Goal: Information Seeking & Learning: Learn about a topic

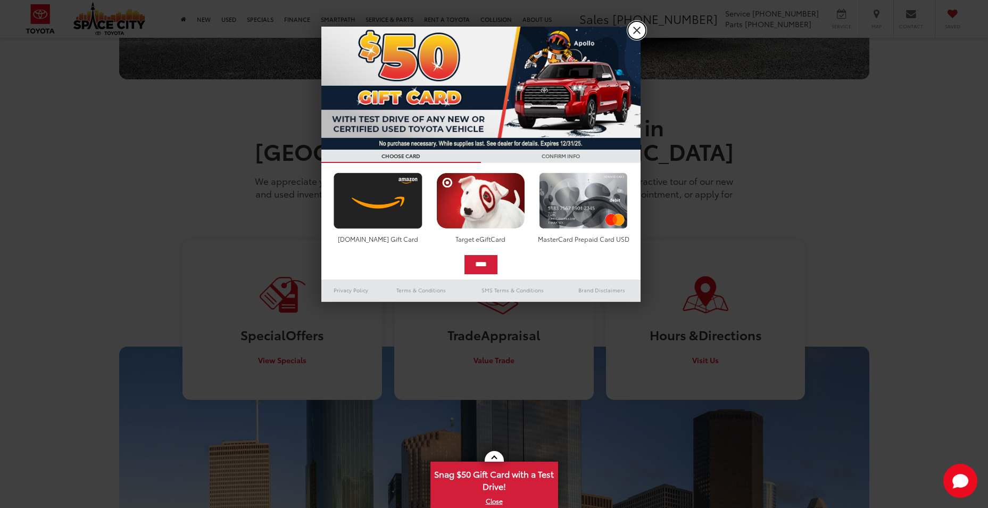
click at [636, 31] on link "X" at bounding box center [637, 30] width 18 height 18
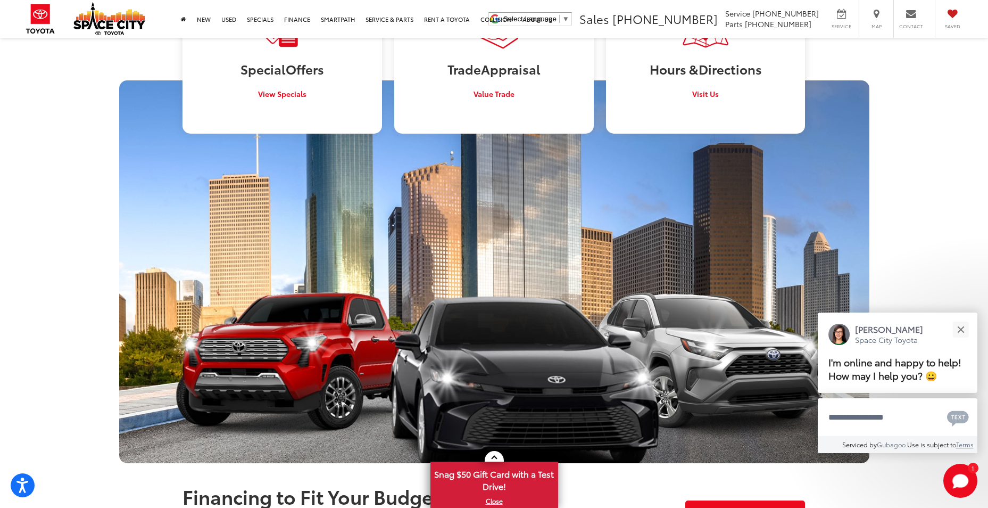
scroll to position [1320, 0]
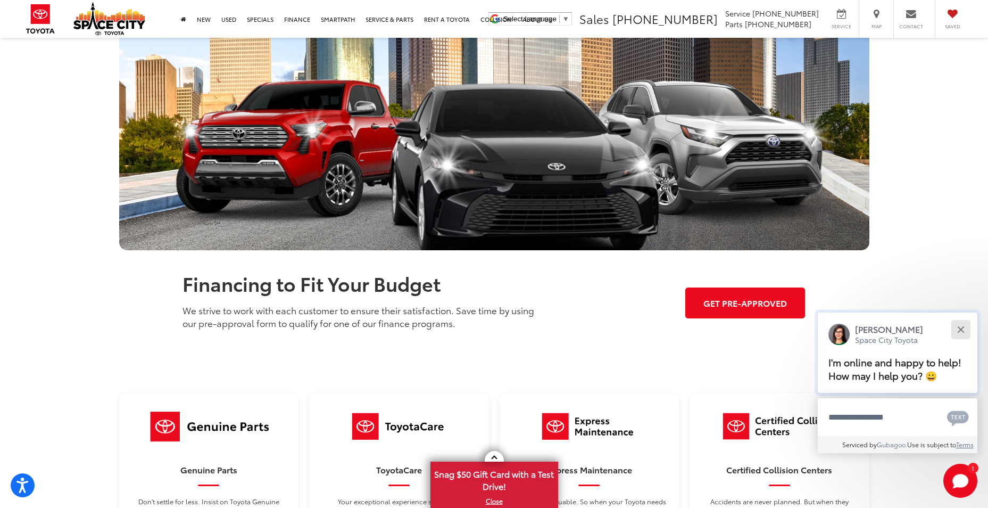
click at [958, 334] on button "Close" at bounding box center [960, 329] width 23 height 23
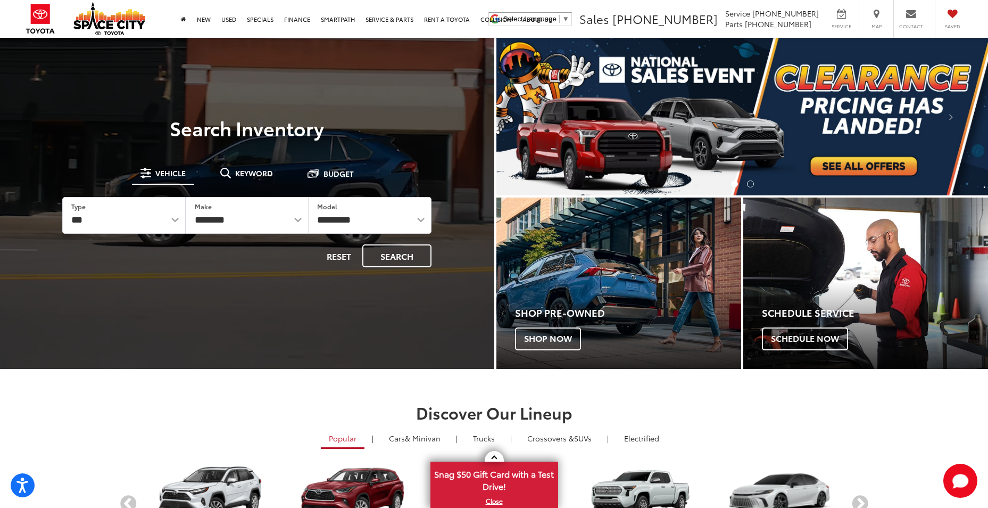
scroll to position [319, 0]
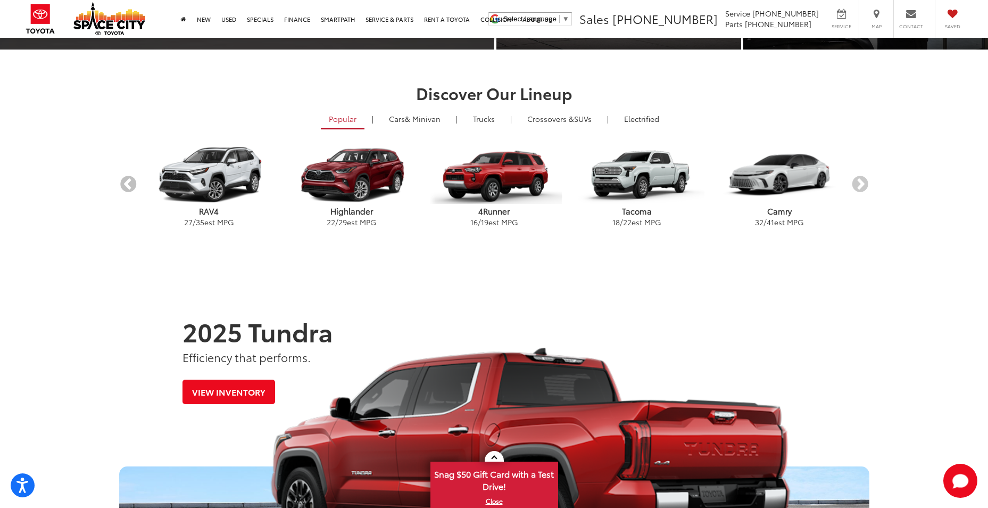
click at [123, 184] on button "Previous" at bounding box center [128, 185] width 19 height 19
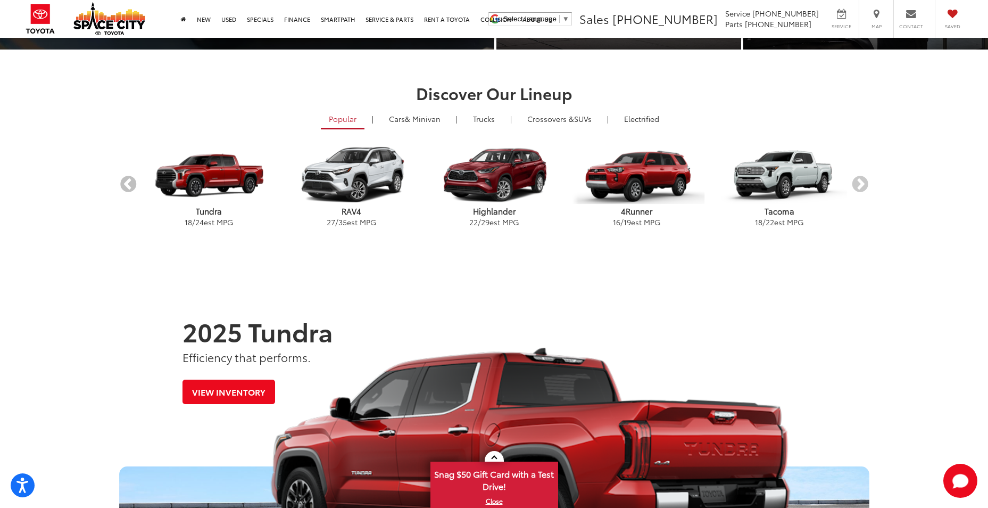
click at [123, 184] on button "Previous" at bounding box center [128, 185] width 19 height 19
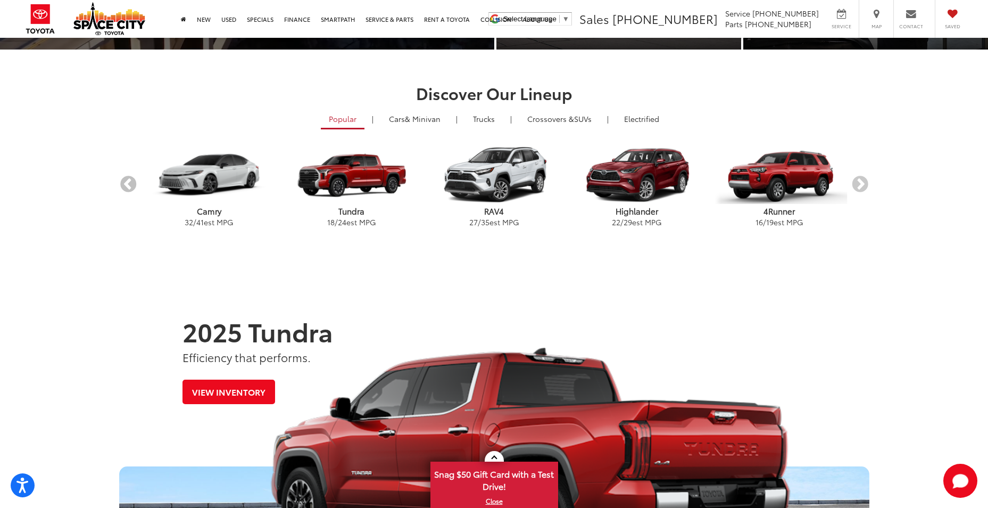
click at [123, 184] on button "Previous" at bounding box center [128, 185] width 19 height 19
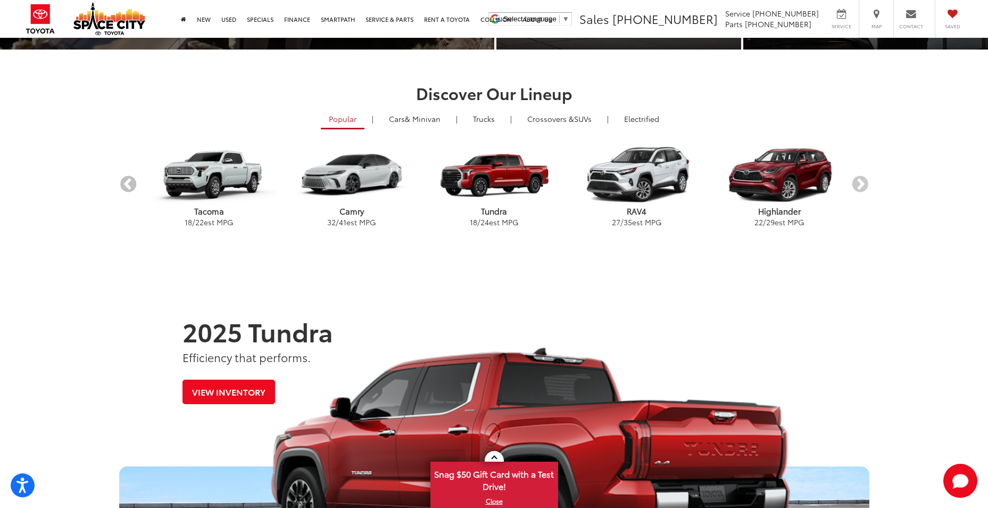
click at [123, 184] on button "Previous" at bounding box center [128, 185] width 19 height 19
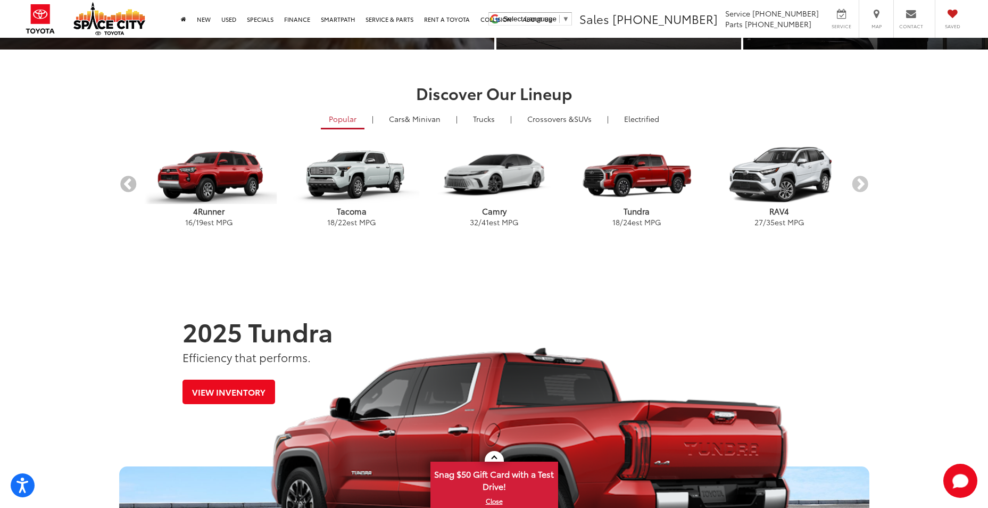
click at [123, 184] on button "Previous" at bounding box center [128, 185] width 19 height 19
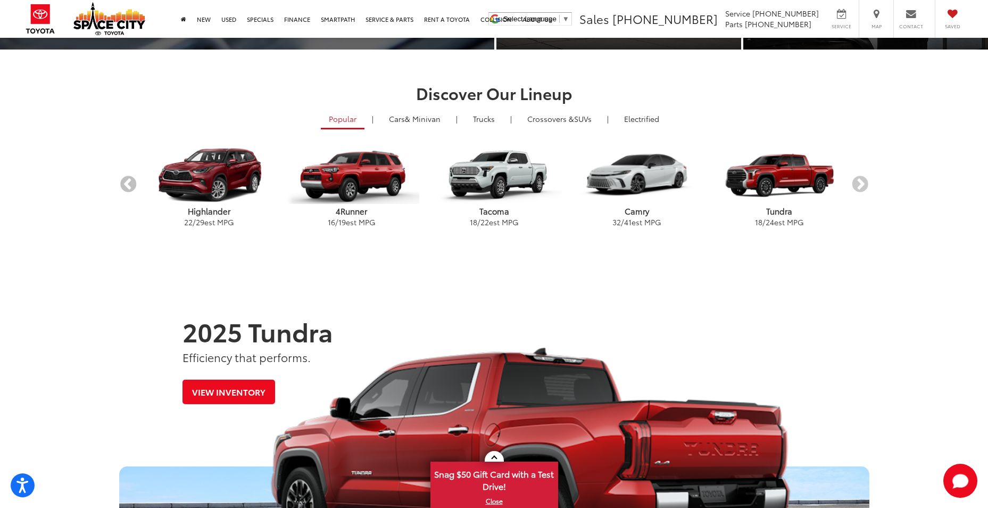
click at [123, 184] on button "Previous" at bounding box center [128, 185] width 19 height 19
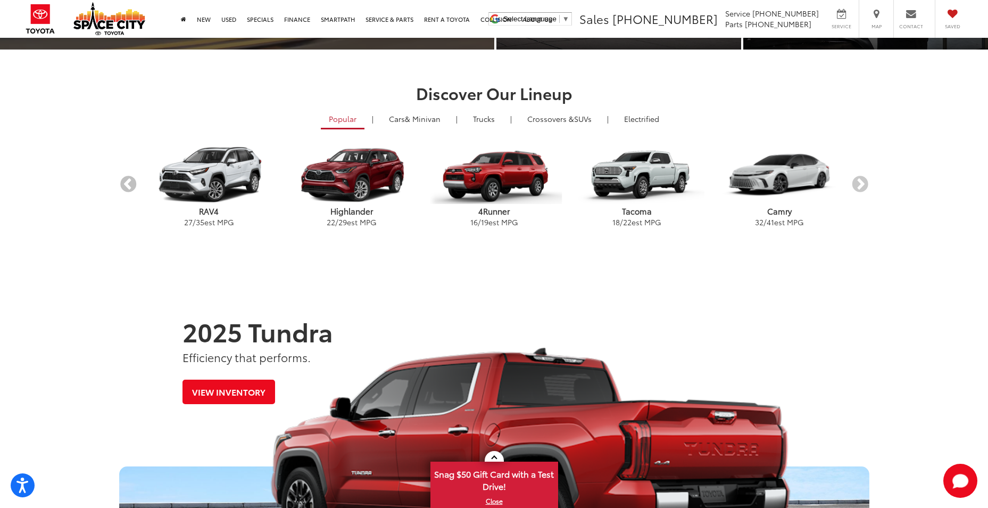
click at [123, 184] on button "Previous" at bounding box center [128, 185] width 19 height 19
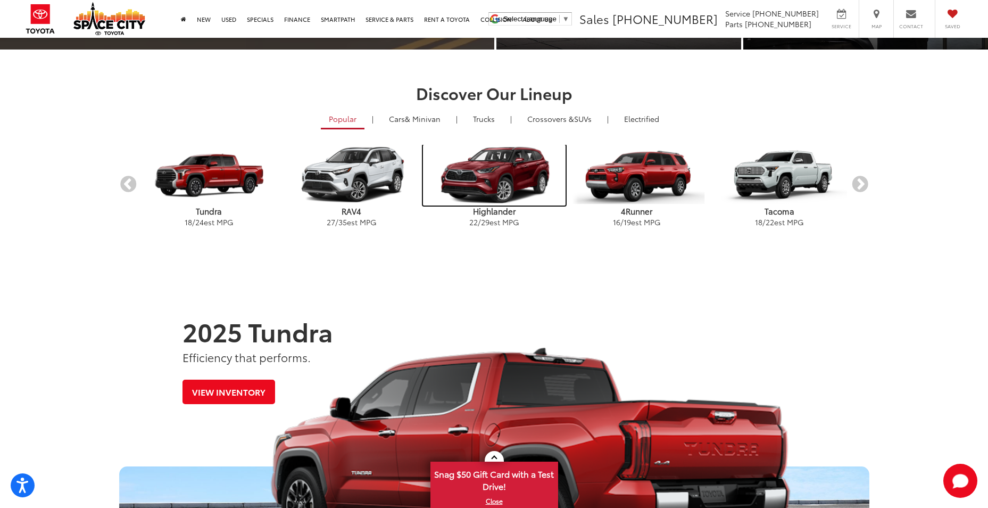
click at [530, 192] on img "carousel" at bounding box center [494, 175] width 143 height 61
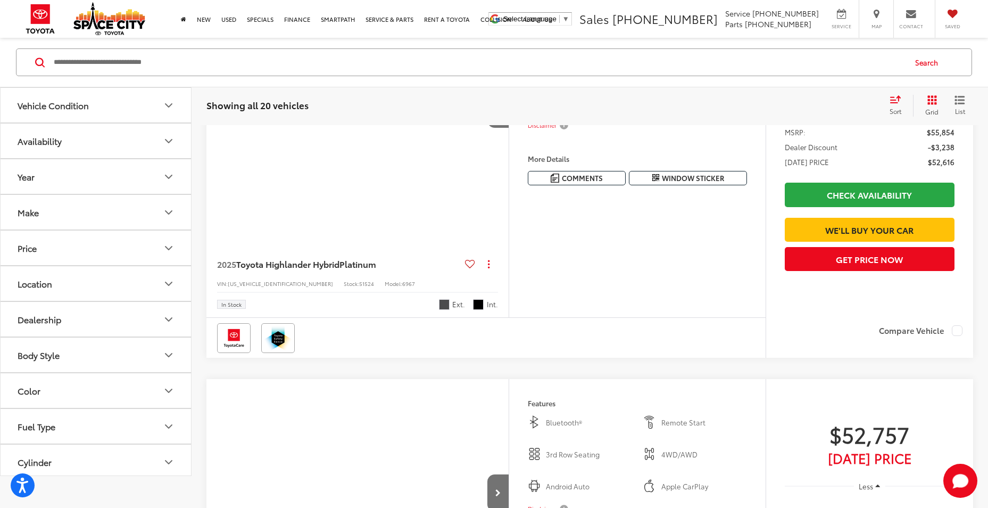
scroll to position [53, 0]
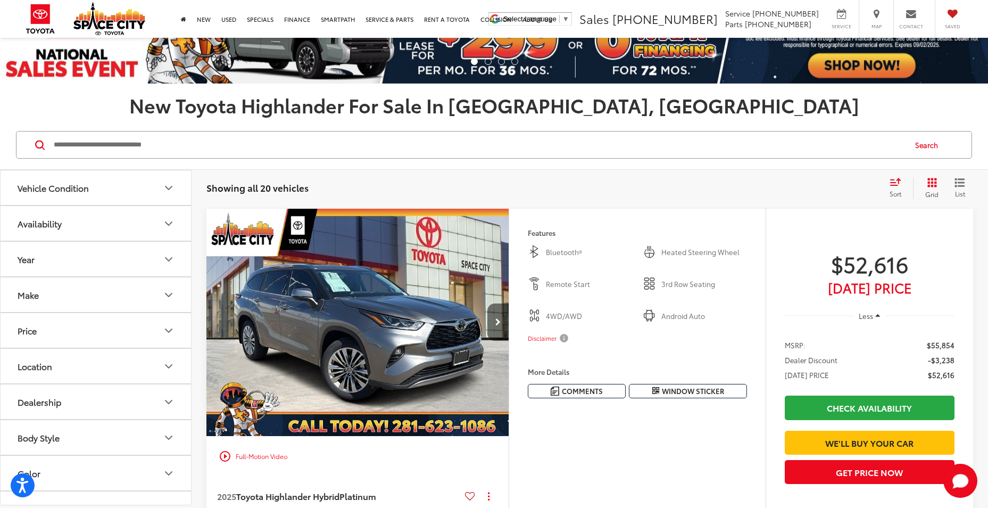
click at [498, 323] on icon "Next image" at bounding box center [497, 321] width 5 height 7
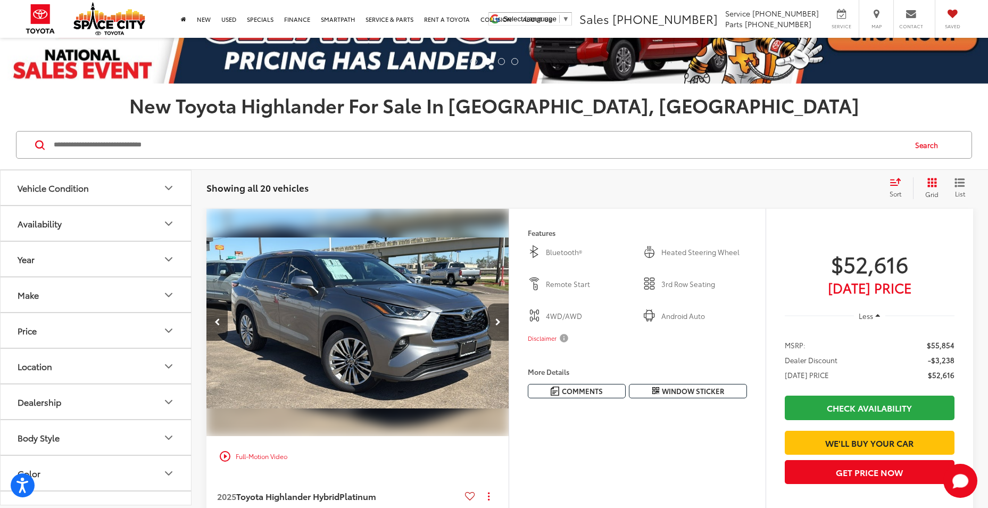
click at [498, 323] on icon "Next image" at bounding box center [497, 321] width 5 height 7
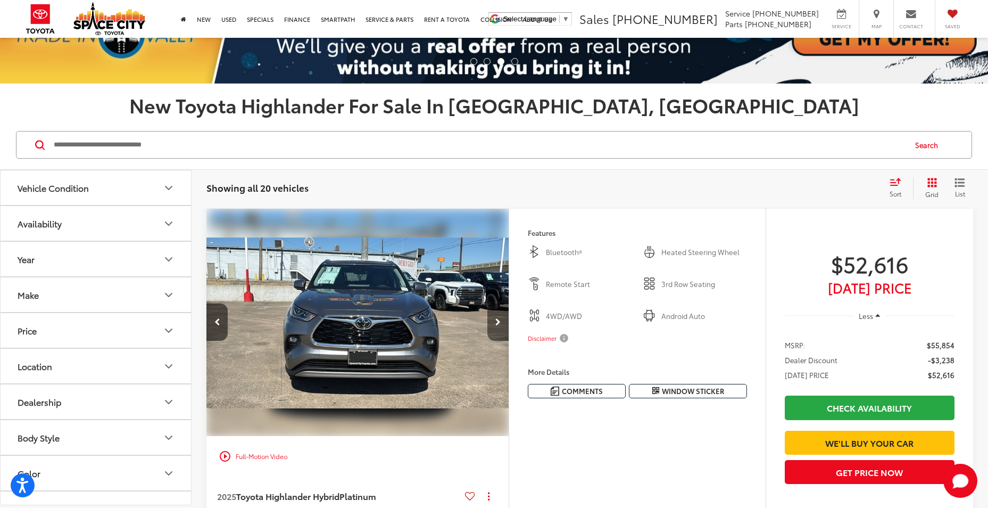
click at [498, 323] on icon "Next image" at bounding box center [497, 321] width 5 height 7
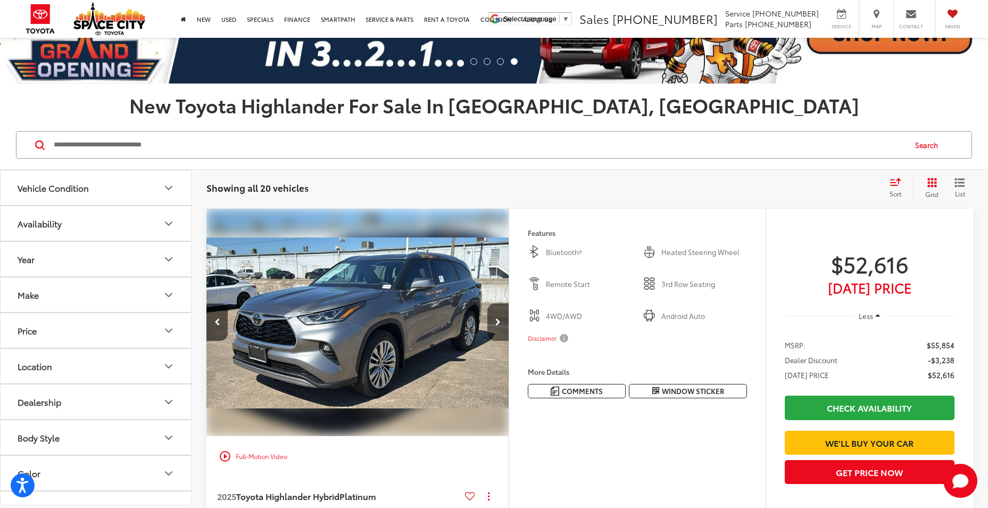
click at [498, 323] on icon "Next image" at bounding box center [497, 321] width 5 height 7
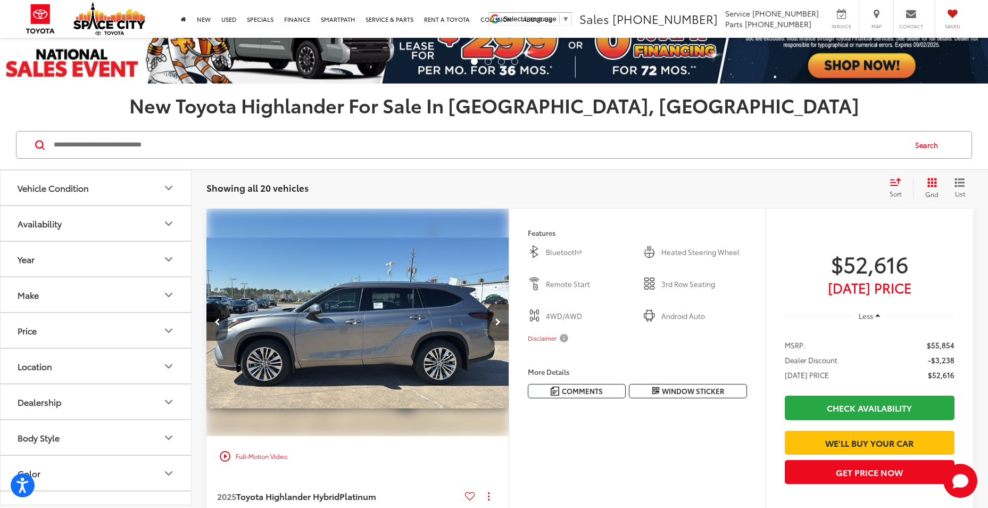
scroll to position [160, 0]
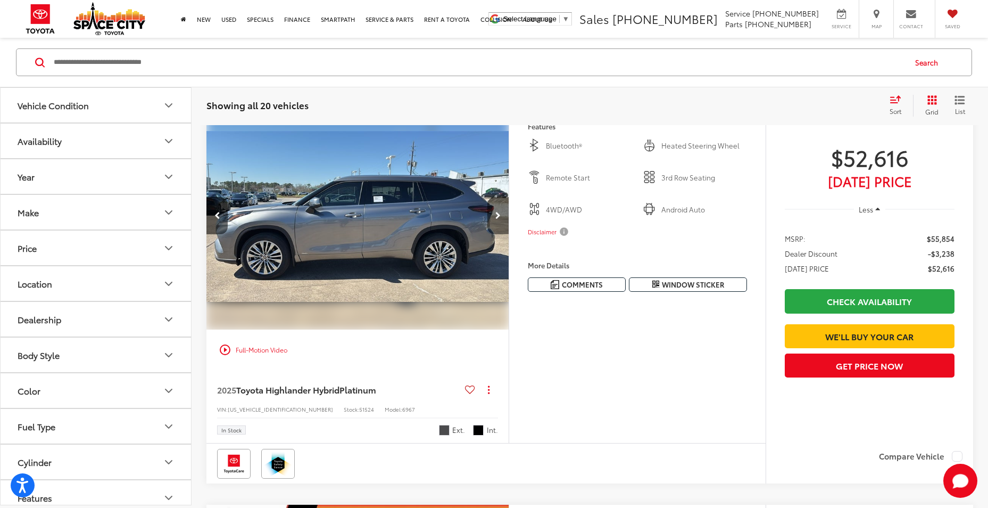
click at [497, 218] on icon "Next image" at bounding box center [497, 215] width 5 height 7
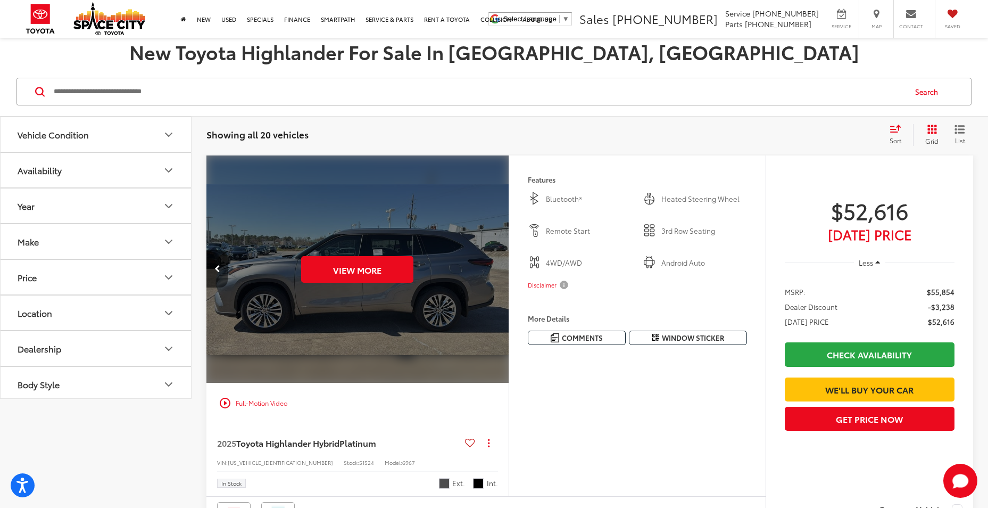
scroll to position [0, 0]
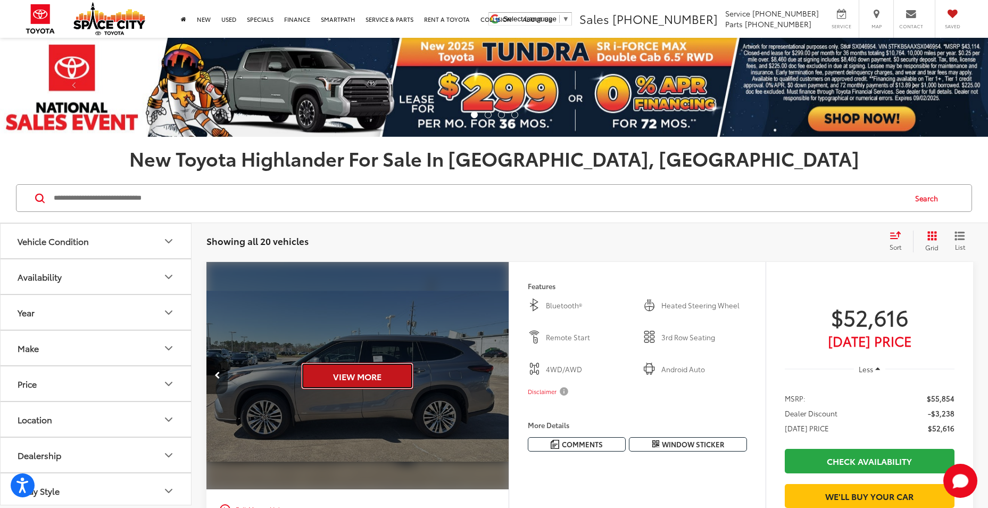
click at [383, 370] on button "View More" at bounding box center [357, 375] width 112 height 27
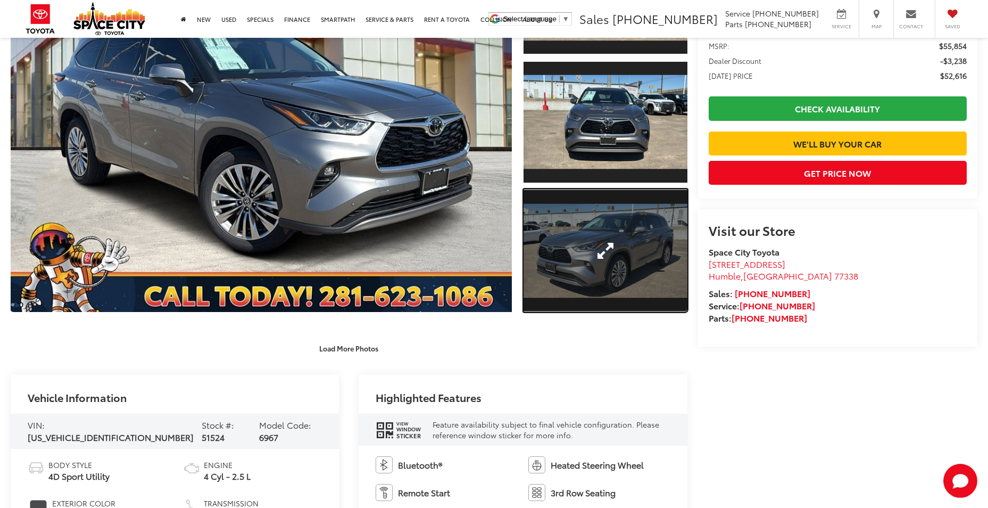
click at [602, 256] on link "Expand Photo 3" at bounding box center [605, 250] width 163 height 123
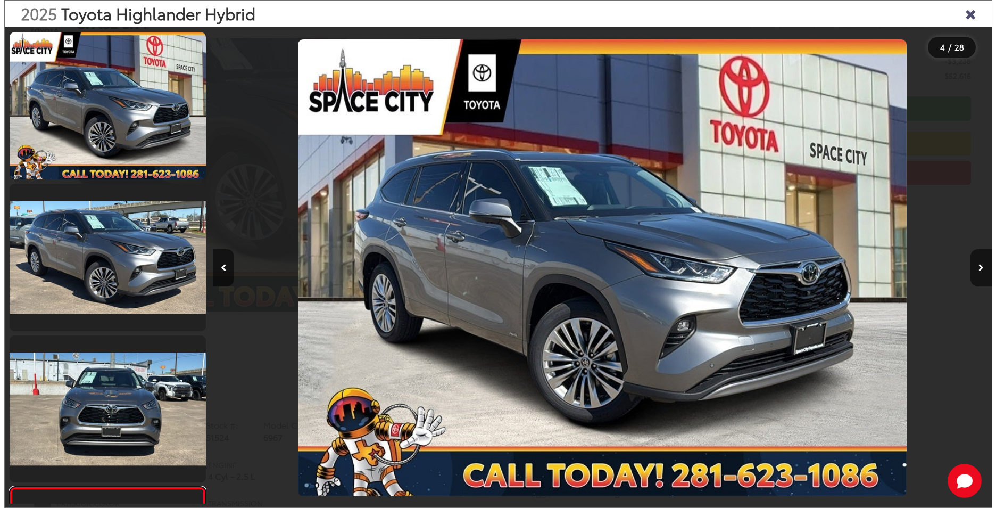
scroll to position [0, 2356]
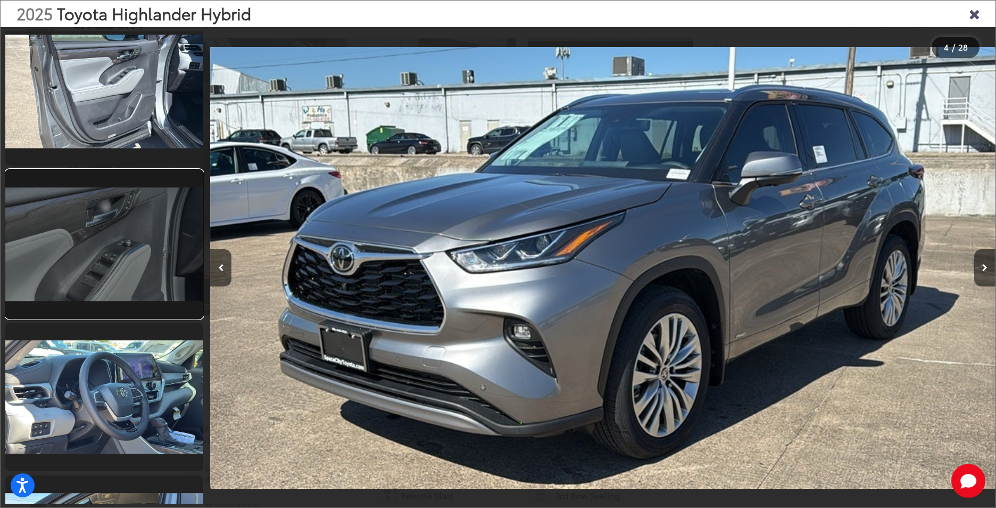
click at [139, 260] on link at bounding box center [104, 244] width 198 height 148
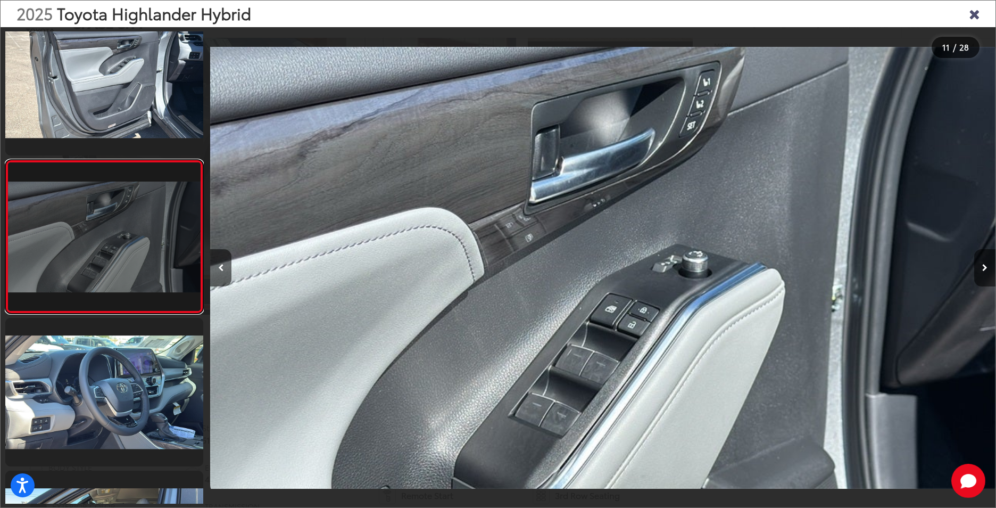
scroll to position [1346, 0]
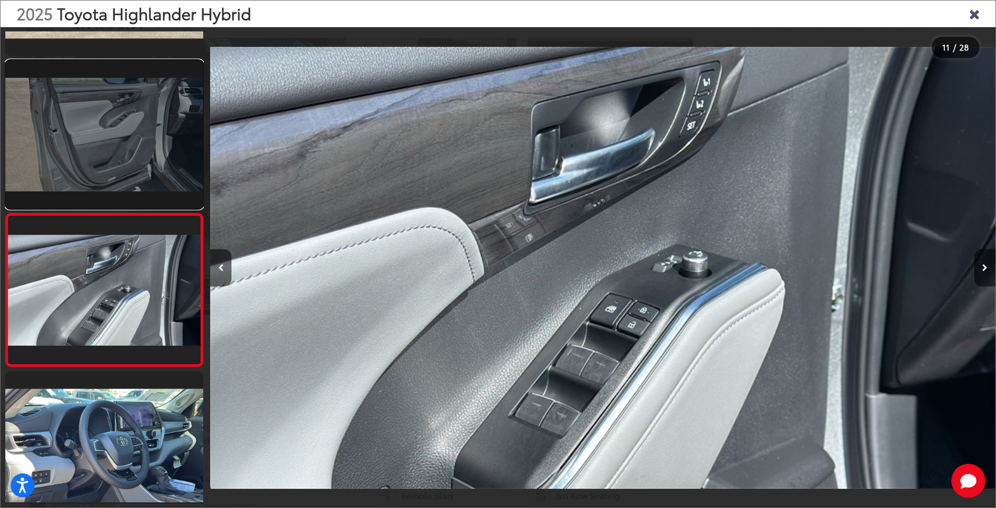
click at [144, 180] on link at bounding box center [104, 134] width 198 height 148
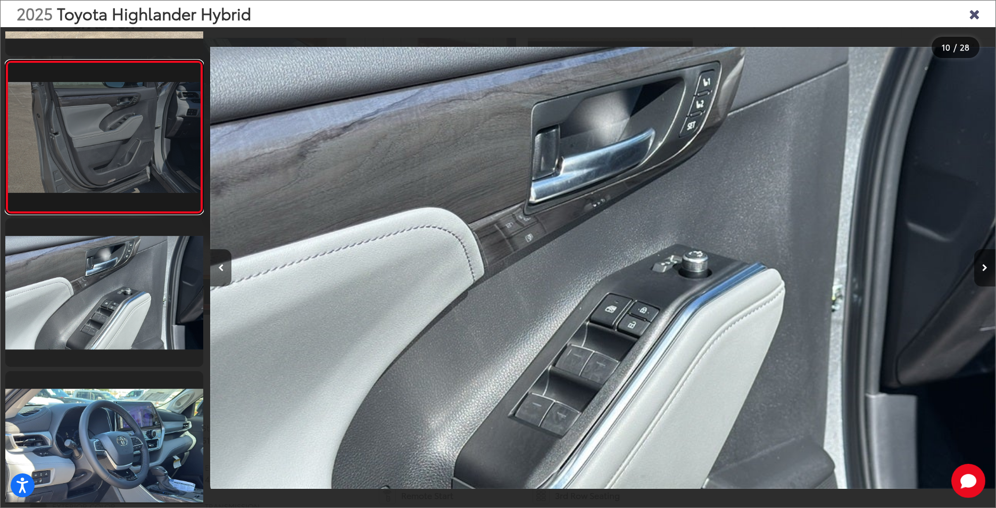
scroll to position [1247, 0]
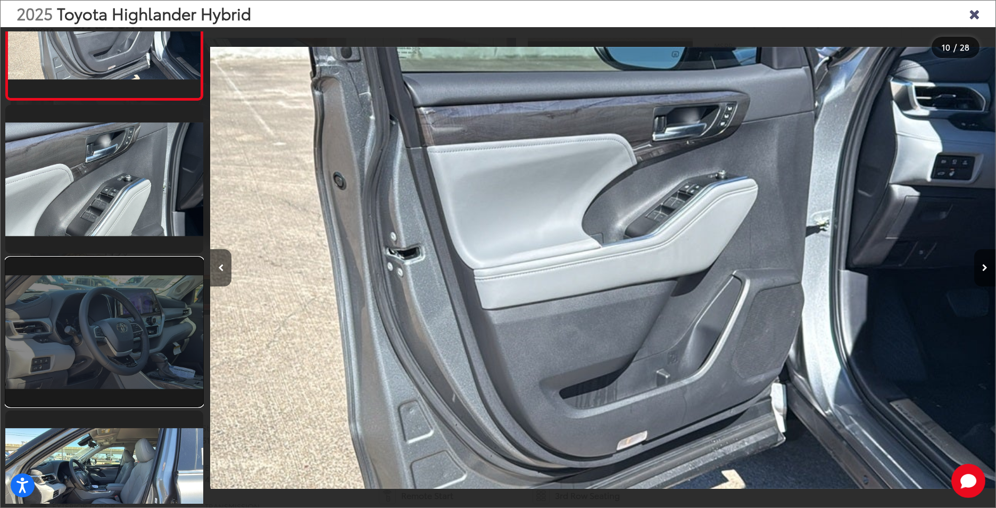
click at [136, 291] on link at bounding box center [104, 332] width 198 height 148
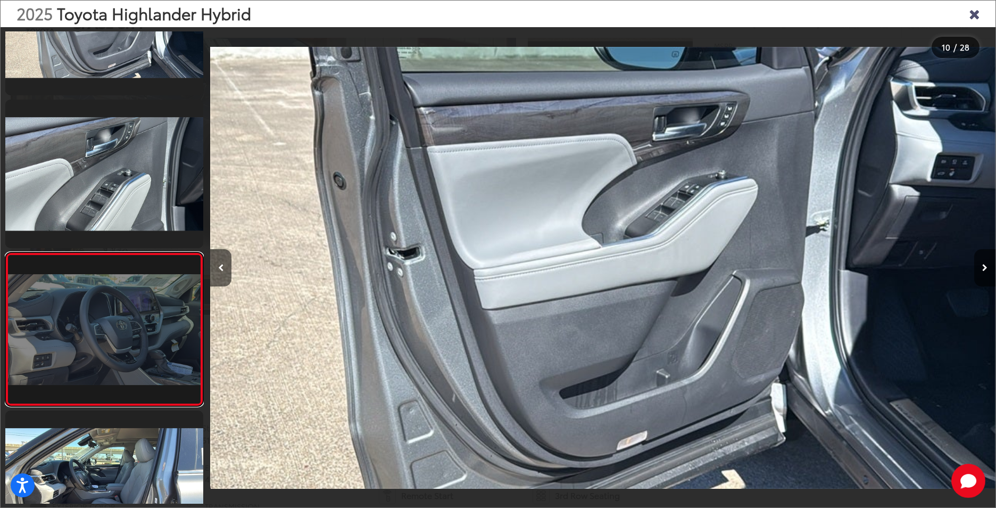
scroll to position [0, 8639]
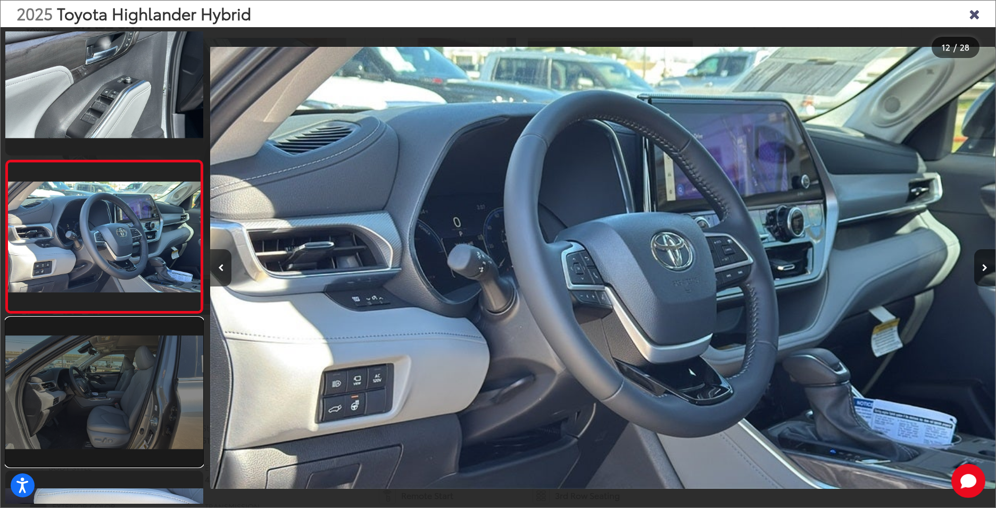
click at [148, 375] on link at bounding box center [104, 392] width 198 height 148
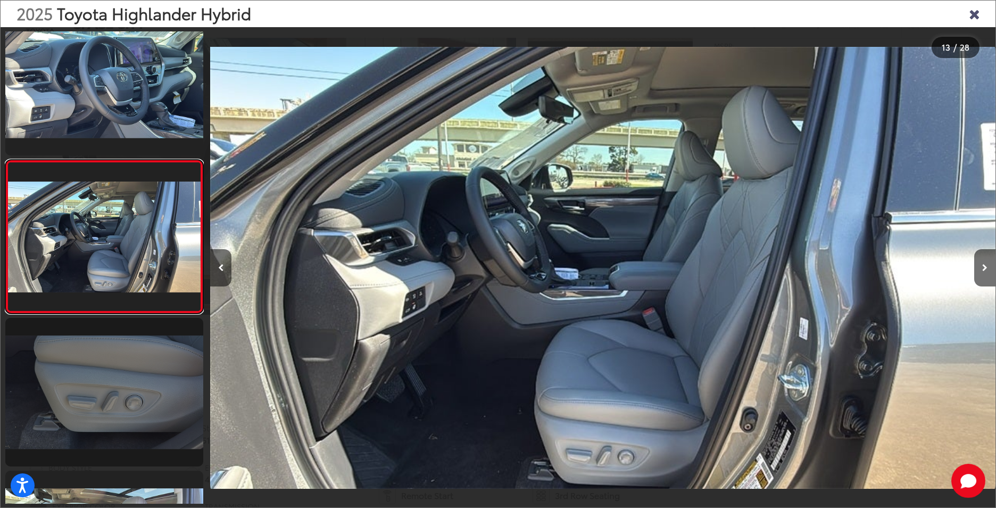
scroll to position [1811, 0]
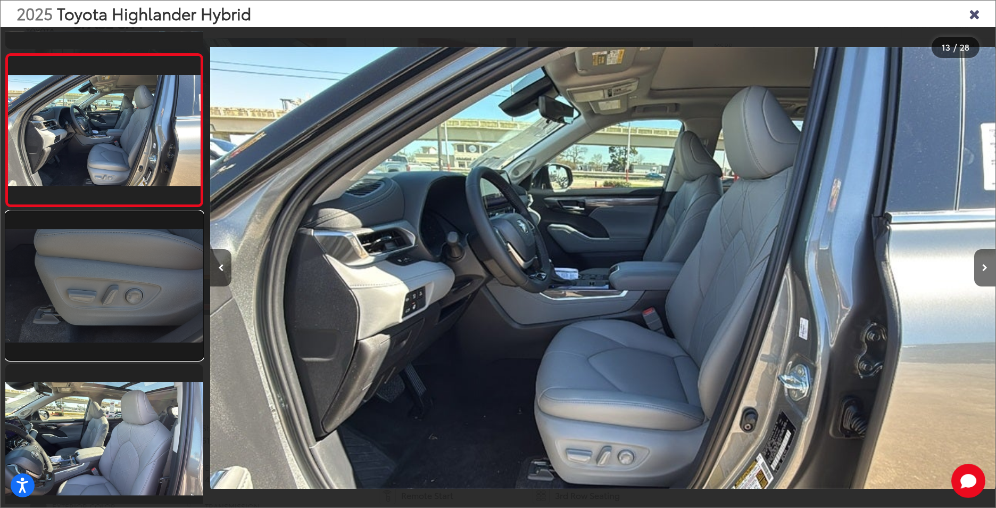
click at [147, 313] on link at bounding box center [104, 285] width 198 height 148
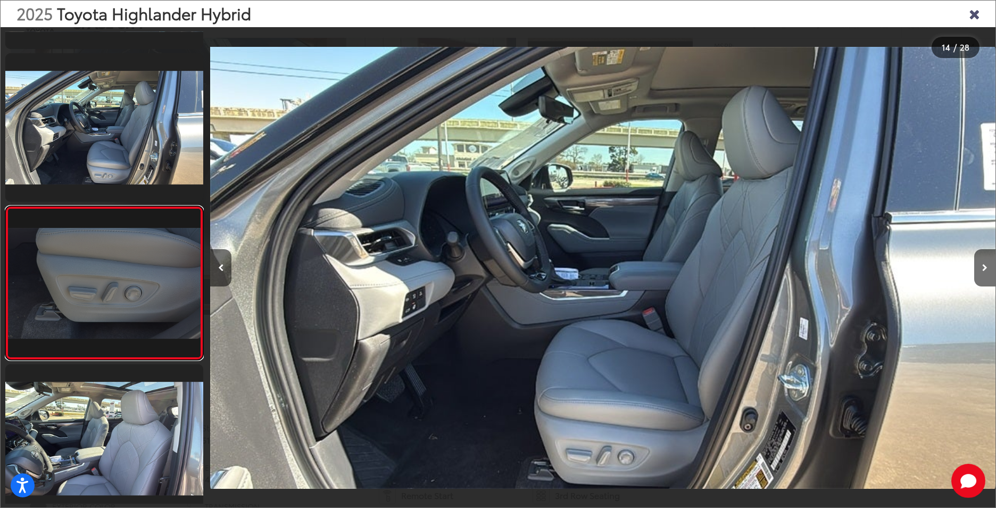
scroll to position [1857, 0]
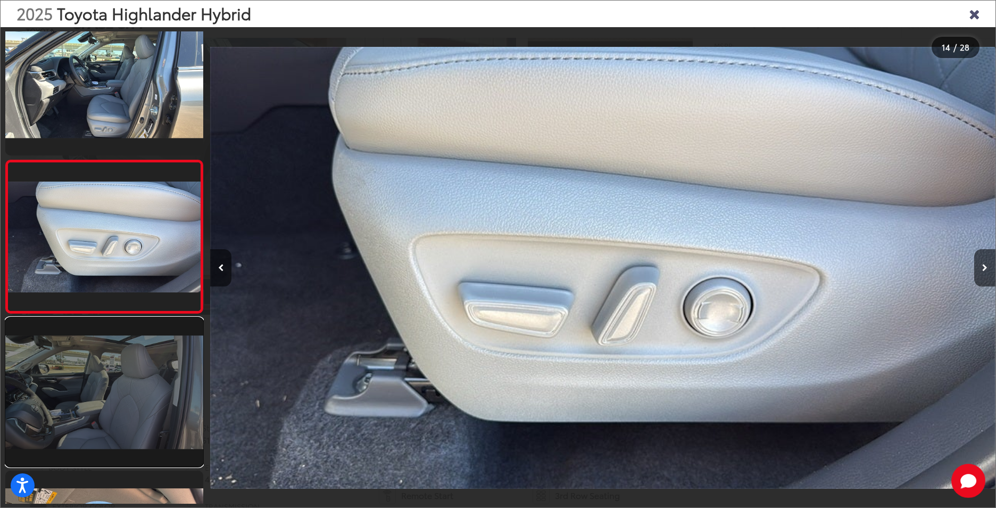
click at [133, 347] on link at bounding box center [104, 392] width 198 height 148
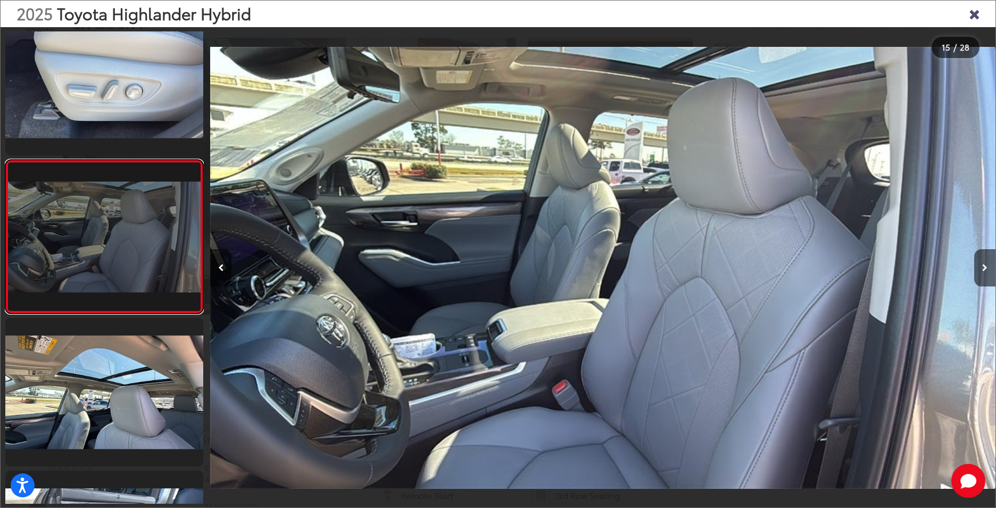
scroll to position [2063, 0]
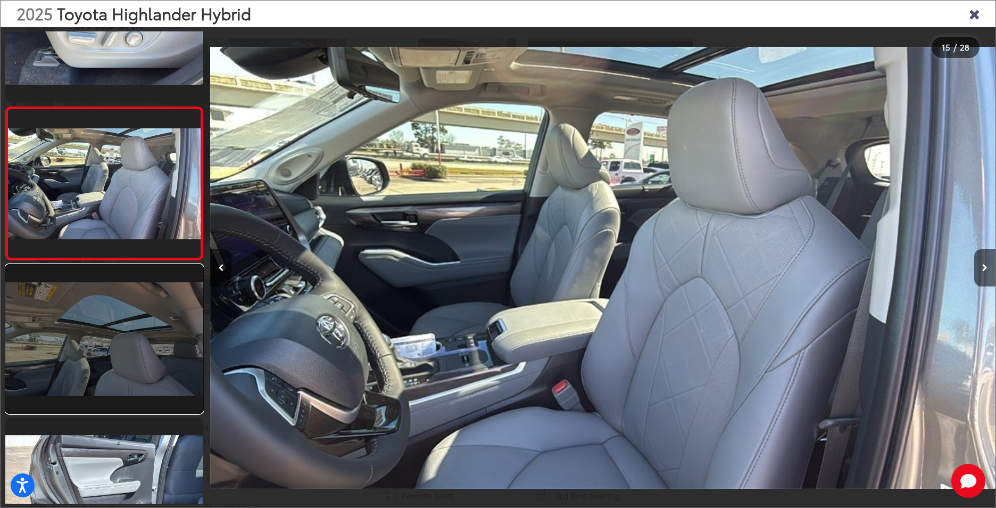
click at [135, 346] on link at bounding box center [104, 338] width 198 height 148
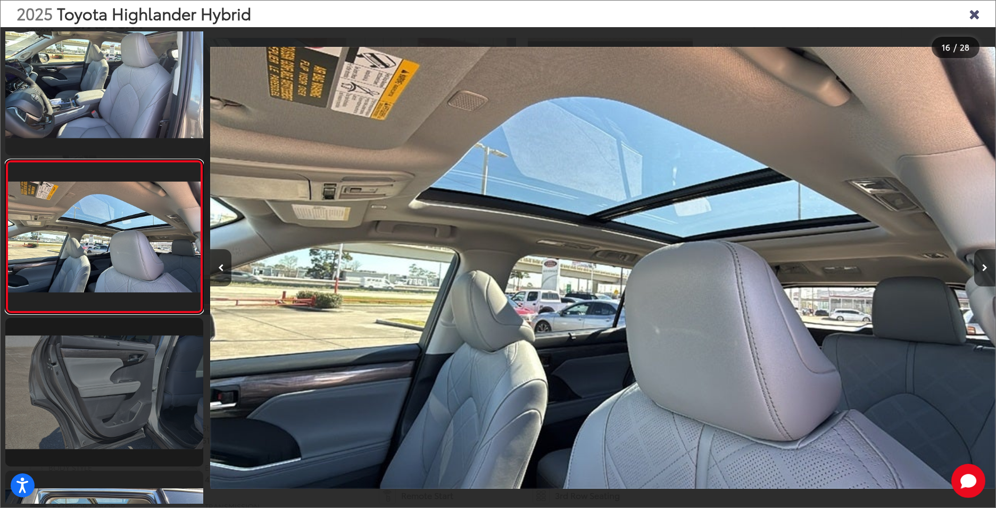
scroll to position [2216, 0]
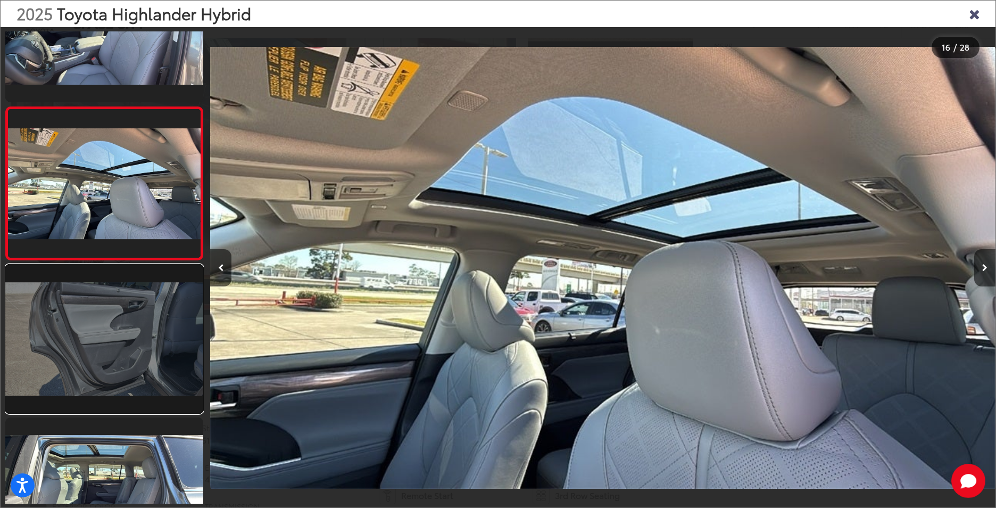
click at [136, 345] on link at bounding box center [104, 338] width 198 height 148
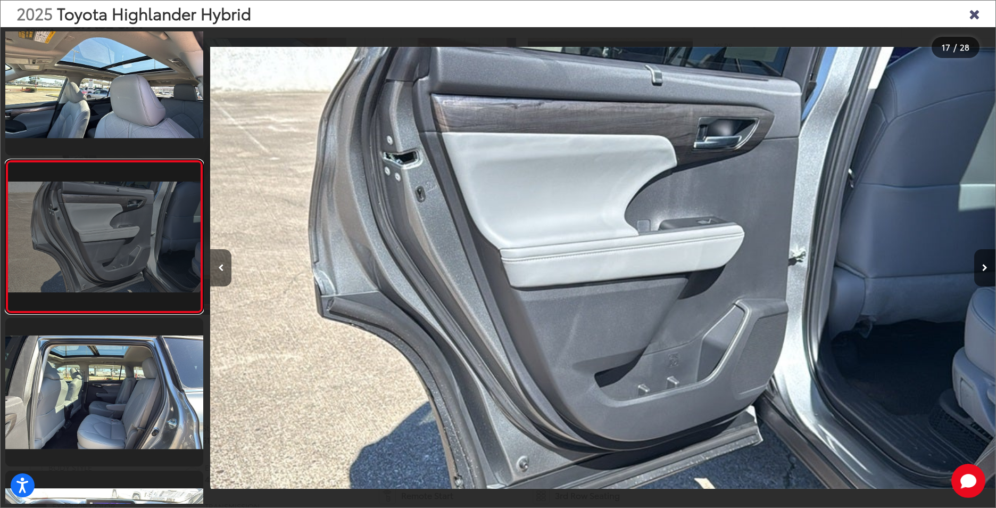
scroll to position [2369, 0]
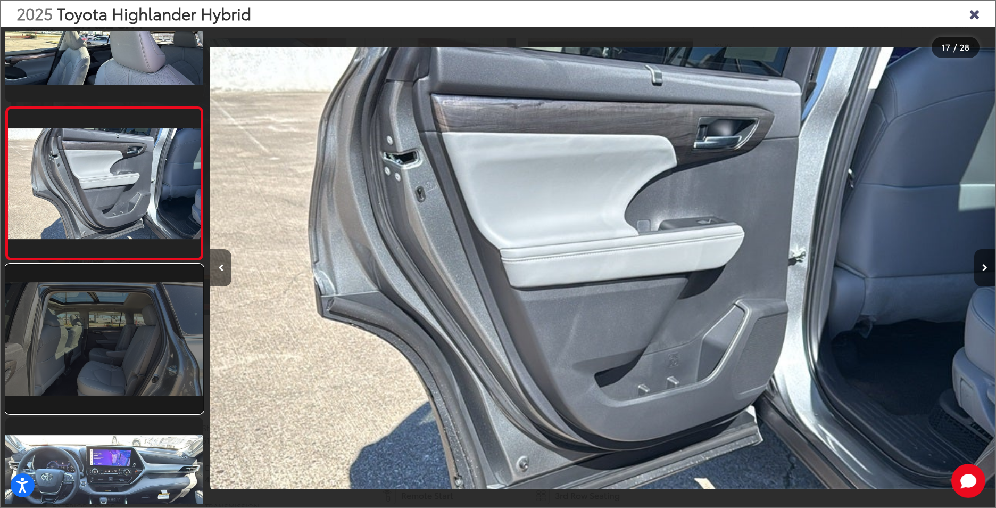
click at [141, 331] on link at bounding box center [104, 338] width 198 height 148
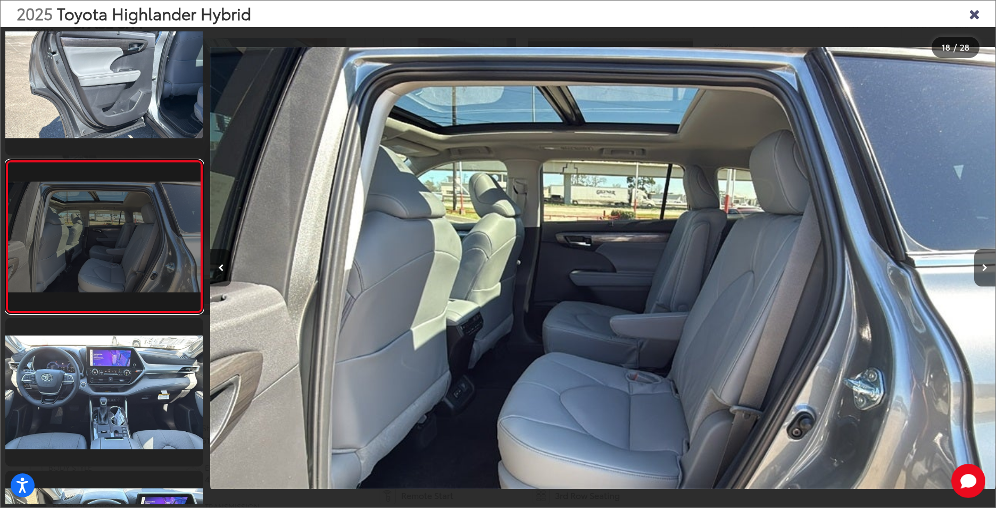
scroll to position [2521, 0]
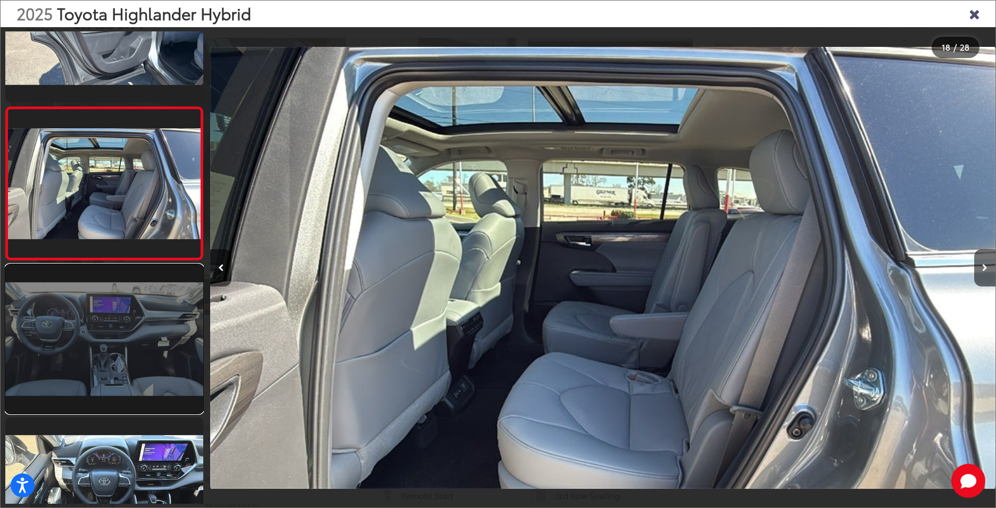
click at [141, 329] on link at bounding box center [104, 338] width 198 height 148
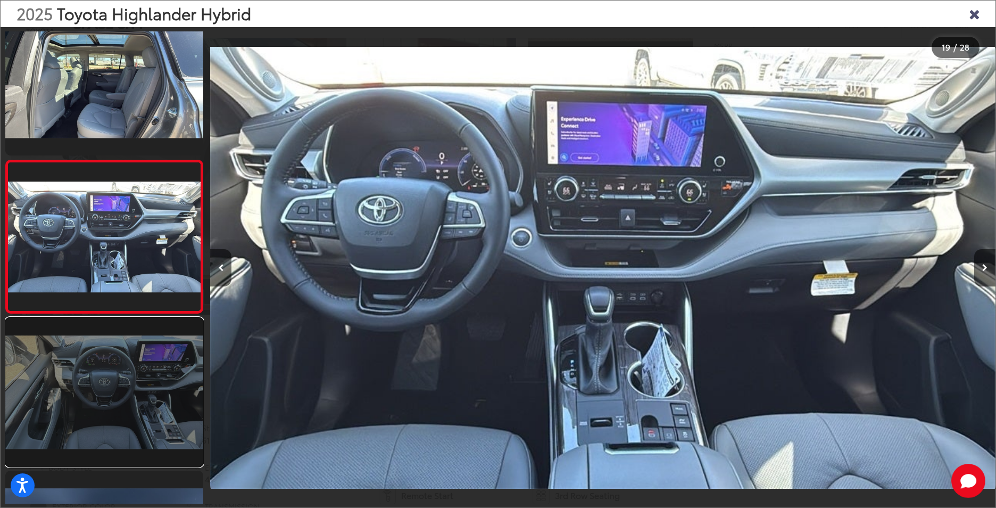
click at [138, 357] on link at bounding box center [104, 392] width 198 height 148
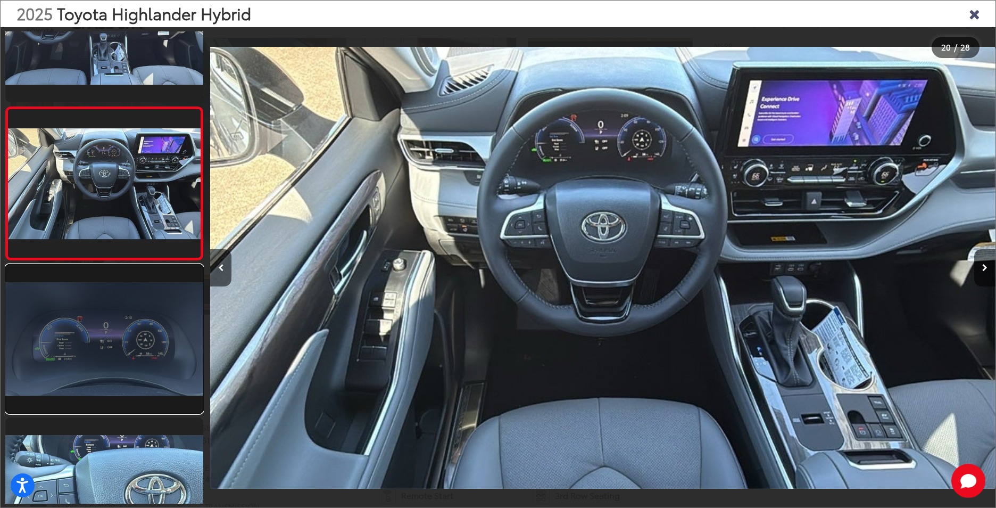
click at [143, 341] on link at bounding box center [104, 338] width 198 height 148
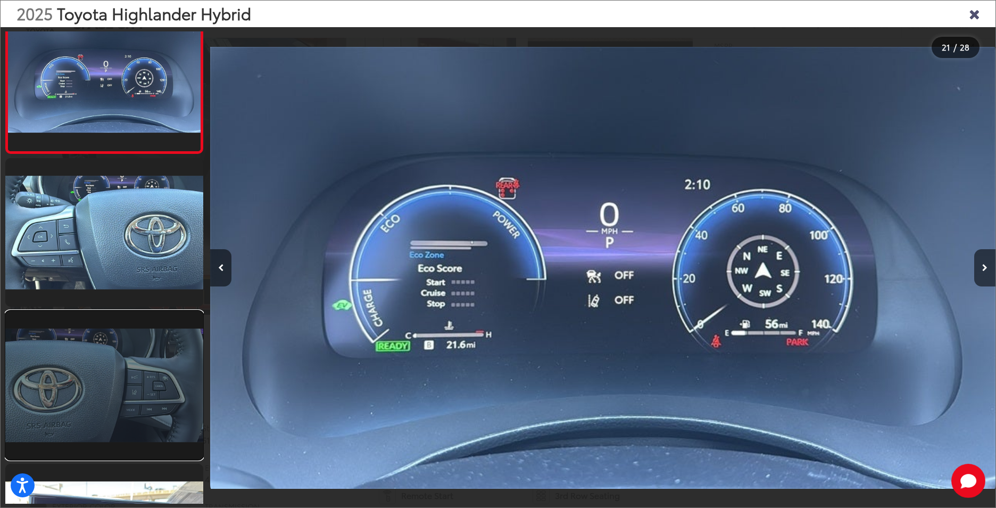
click at [143, 336] on link at bounding box center [104, 385] width 198 height 148
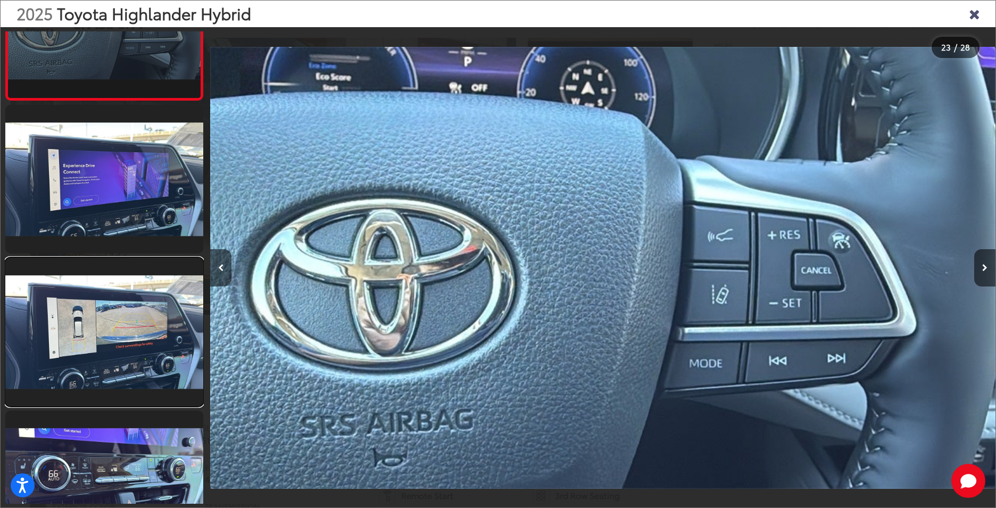
click at [143, 336] on link at bounding box center [104, 332] width 198 height 148
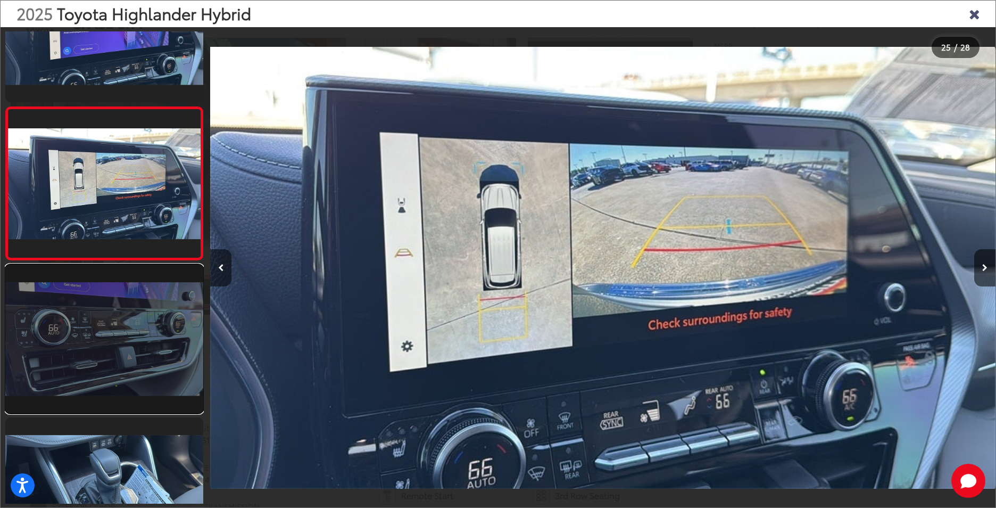
click at [145, 335] on link at bounding box center [104, 338] width 198 height 148
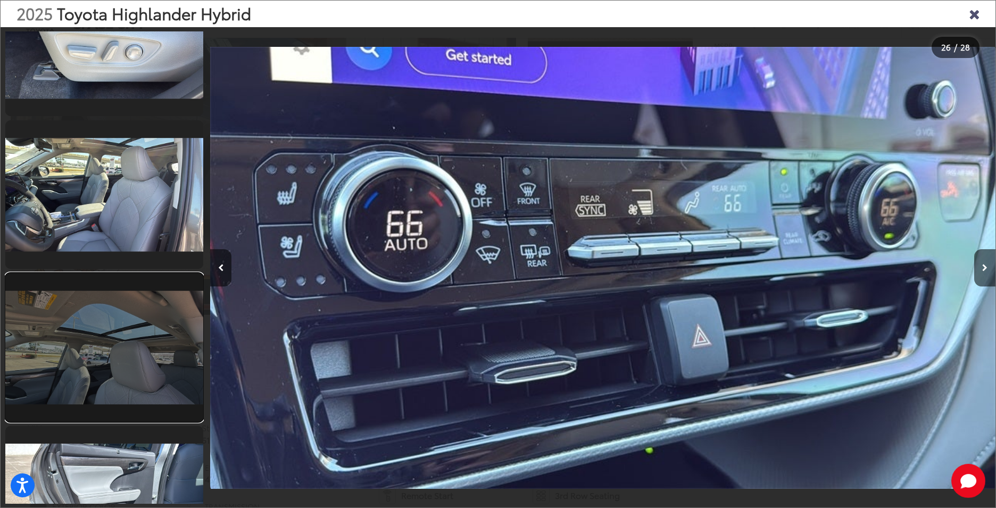
click at [128, 353] on link at bounding box center [104, 347] width 198 height 148
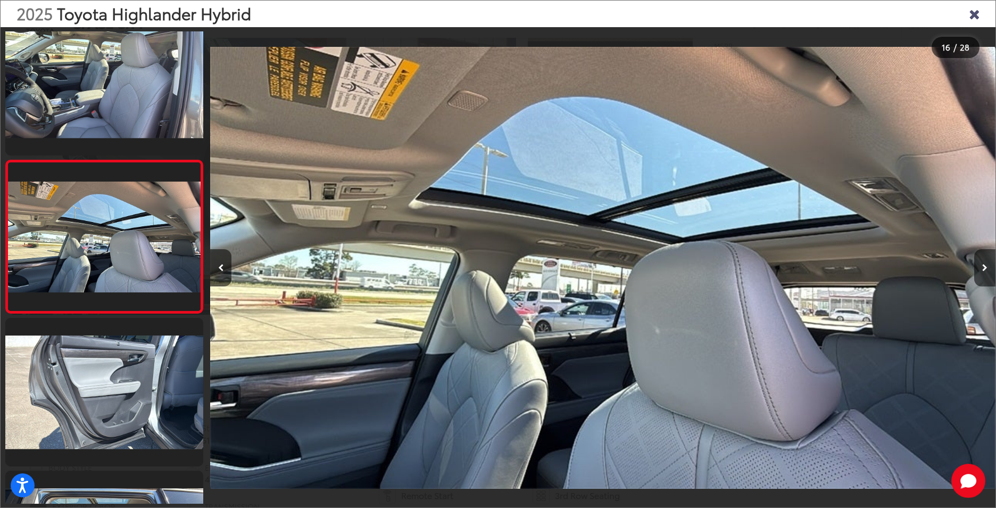
click at [975, 14] on icon "Close gallery" at bounding box center [974, 13] width 11 height 14
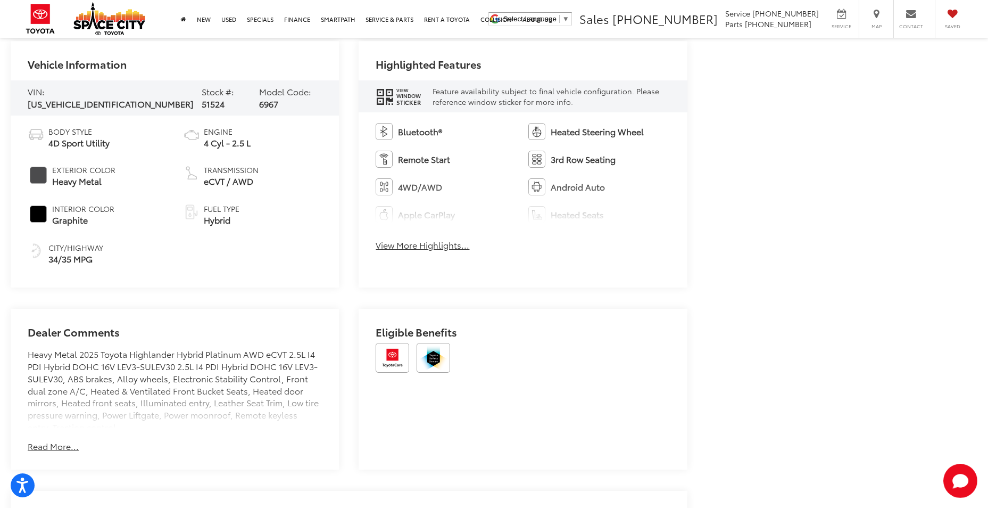
scroll to position [833, 0]
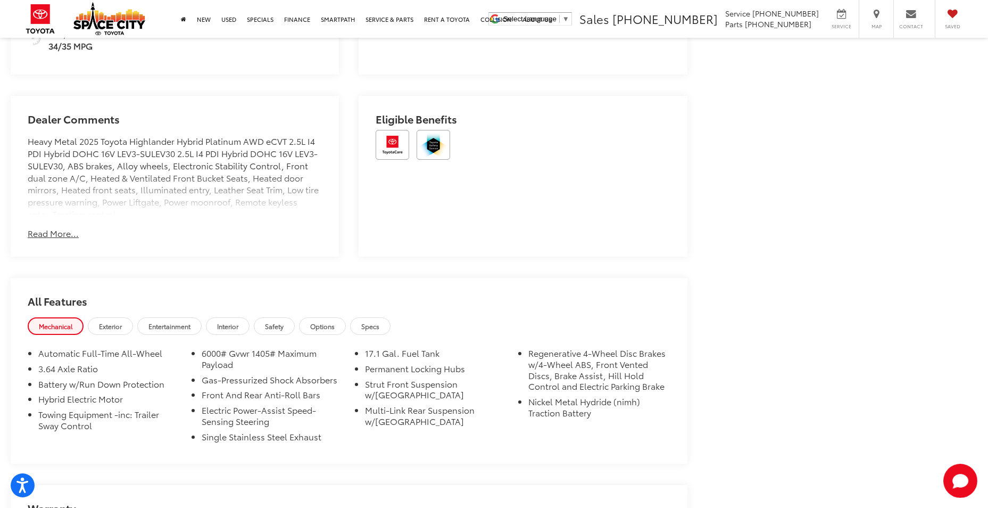
click at [68, 231] on button "Read More..." at bounding box center [53, 233] width 51 height 12
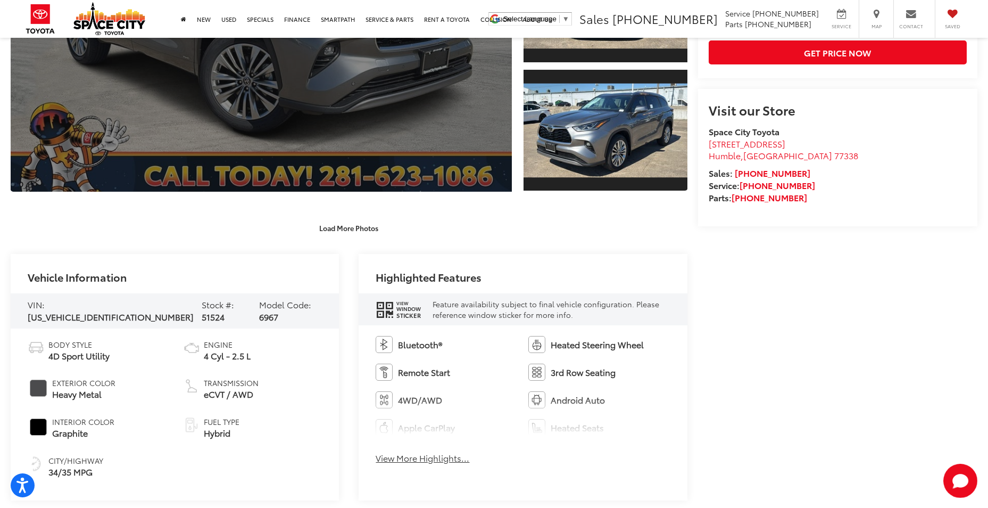
scroll to position [195, 0]
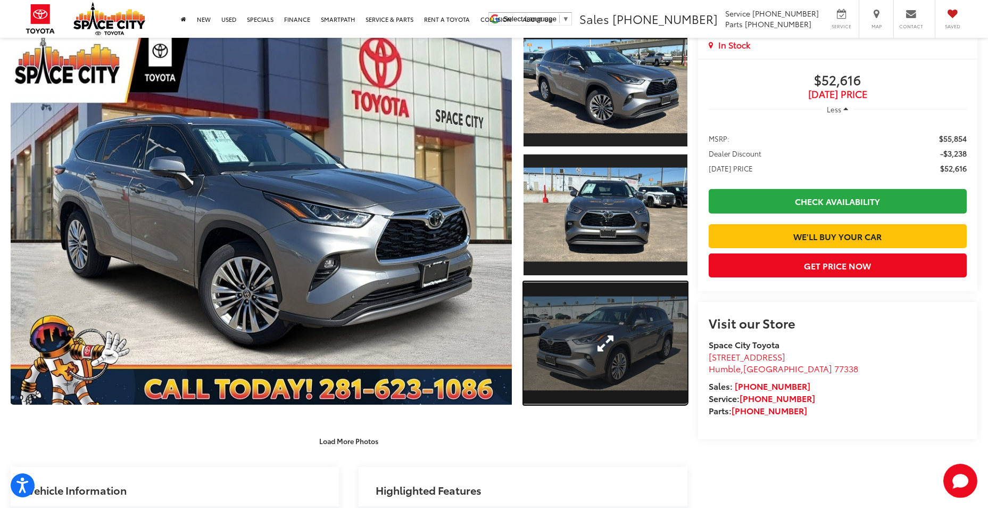
click at [586, 328] on link "Expand Photo 3" at bounding box center [605, 342] width 163 height 123
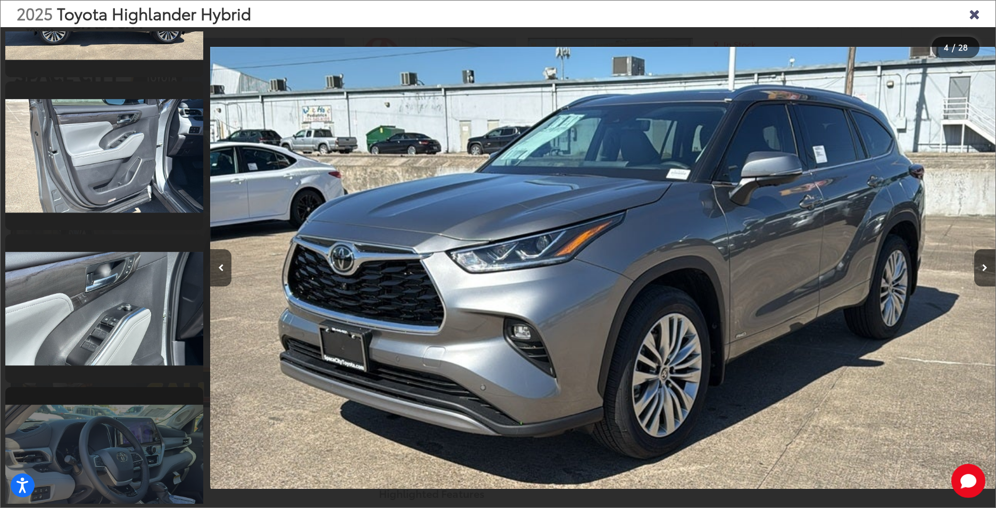
scroll to position [1649, 0]
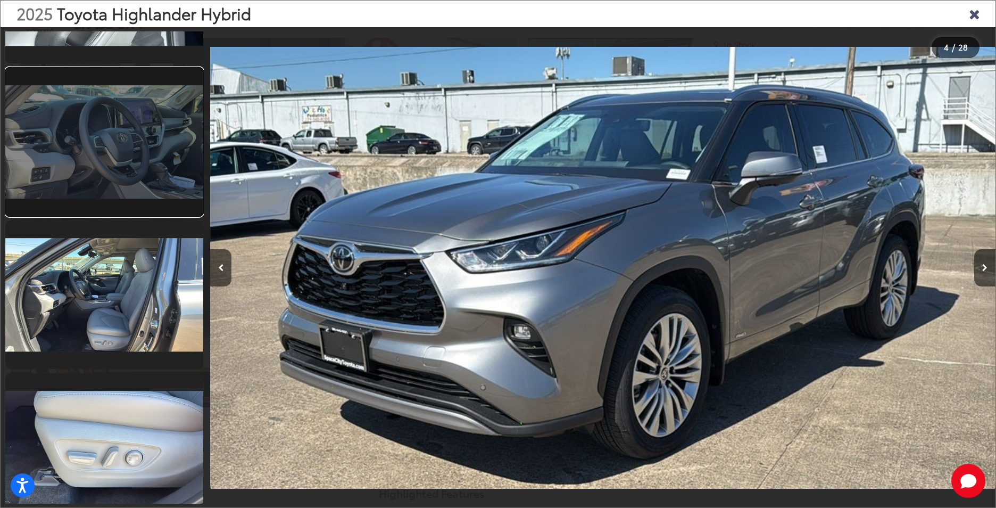
click at [144, 162] on link at bounding box center [104, 142] width 198 height 148
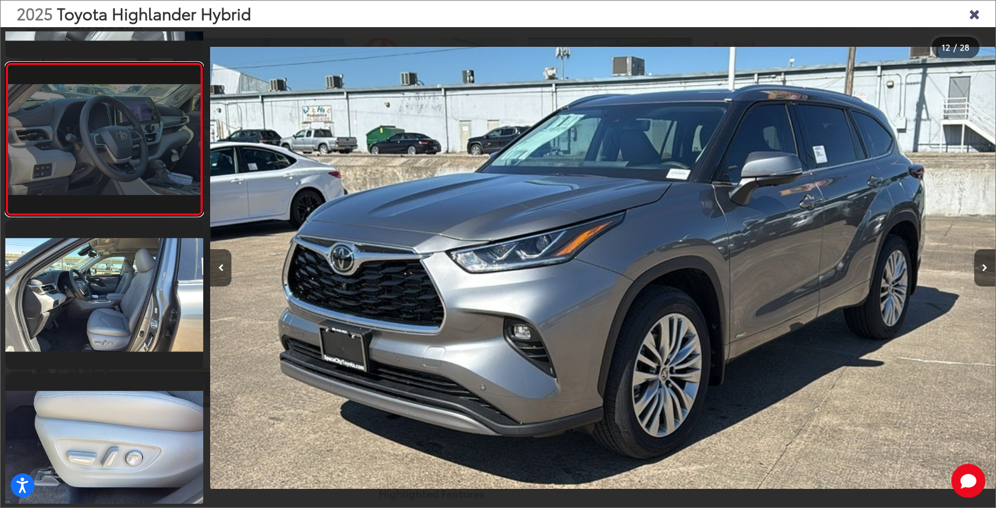
scroll to position [0, 8639]
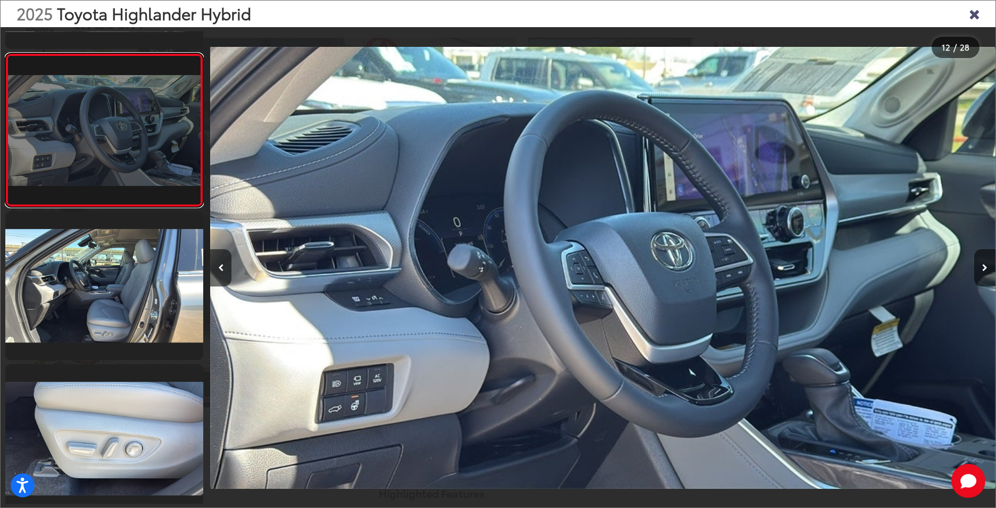
click at [125, 203] on link at bounding box center [104, 130] width 198 height 154
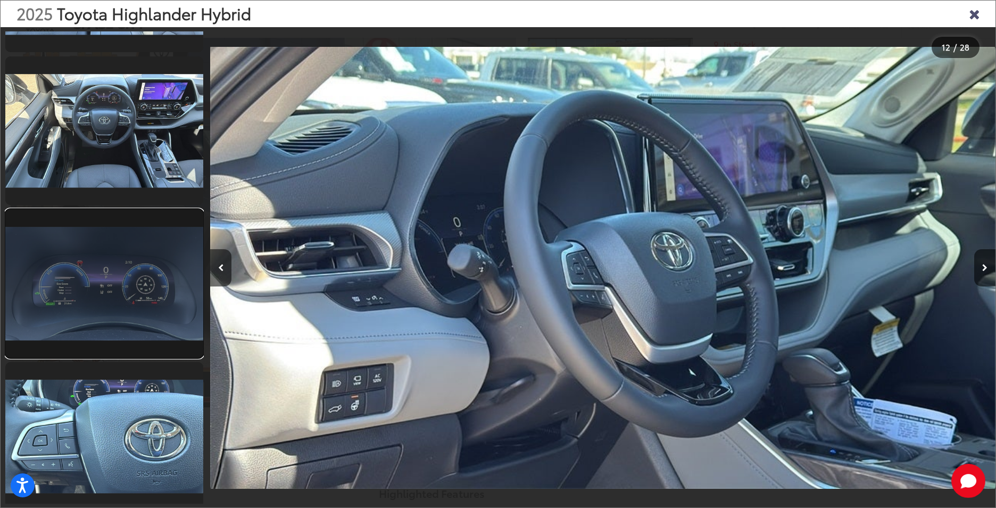
click at [134, 292] on link at bounding box center [104, 283] width 198 height 148
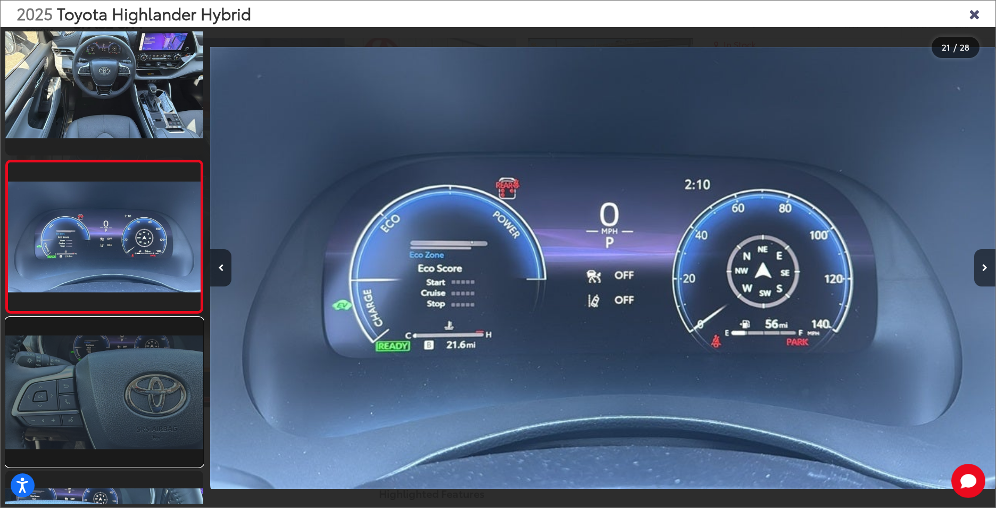
click at [113, 358] on link at bounding box center [104, 392] width 198 height 148
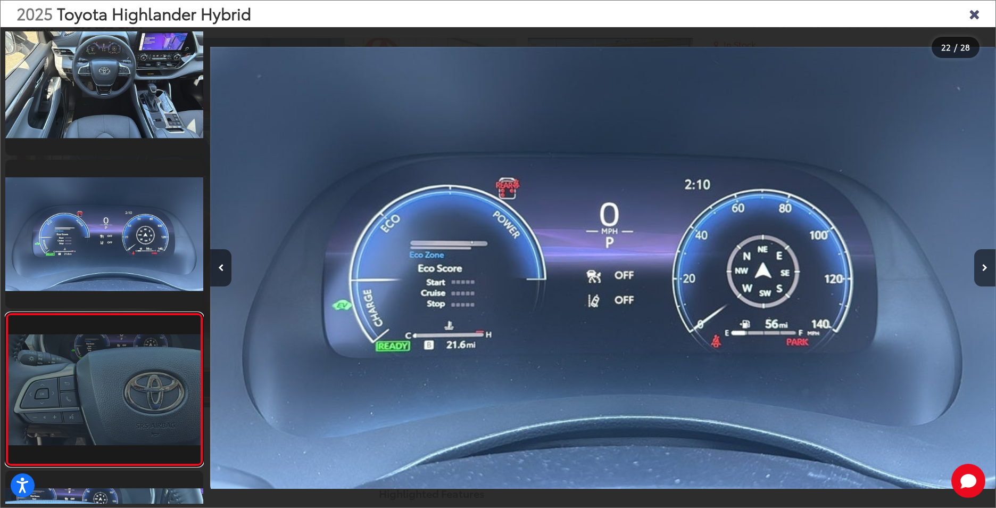
scroll to position [3079, 0]
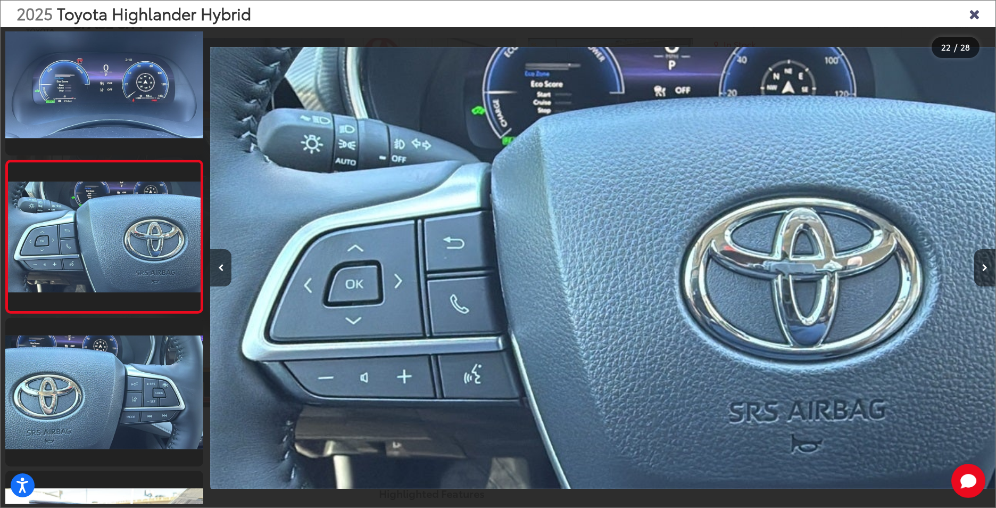
click at [970, 9] on icon "Close gallery" at bounding box center [974, 13] width 11 height 14
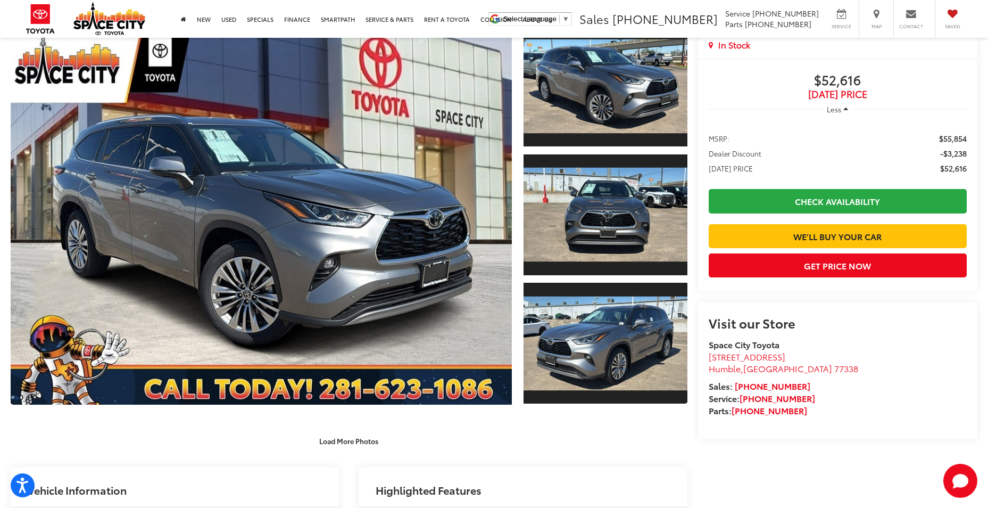
scroll to position [0, 0]
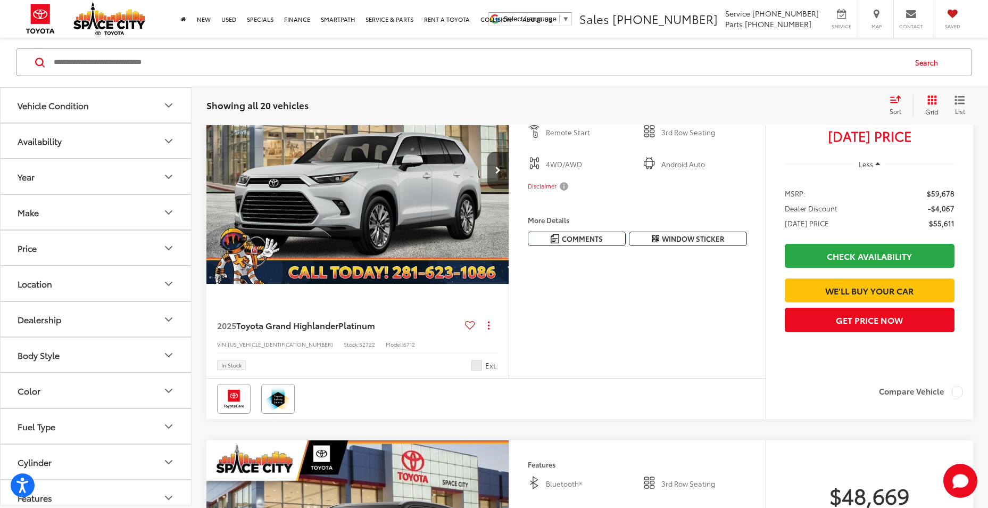
scroll to position [2075, 0]
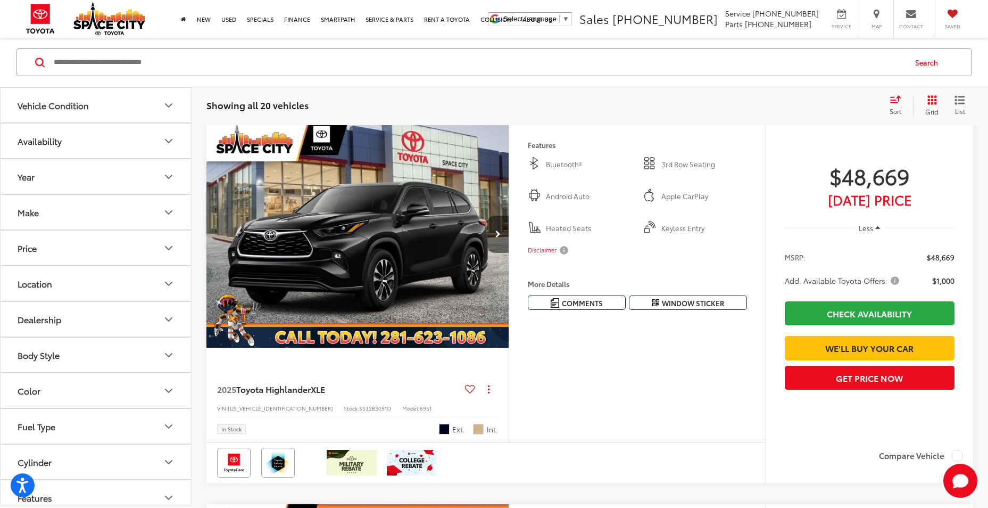
click at [503, 253] on button "Next image" at bounding box center [497, 233] width 21 height 37
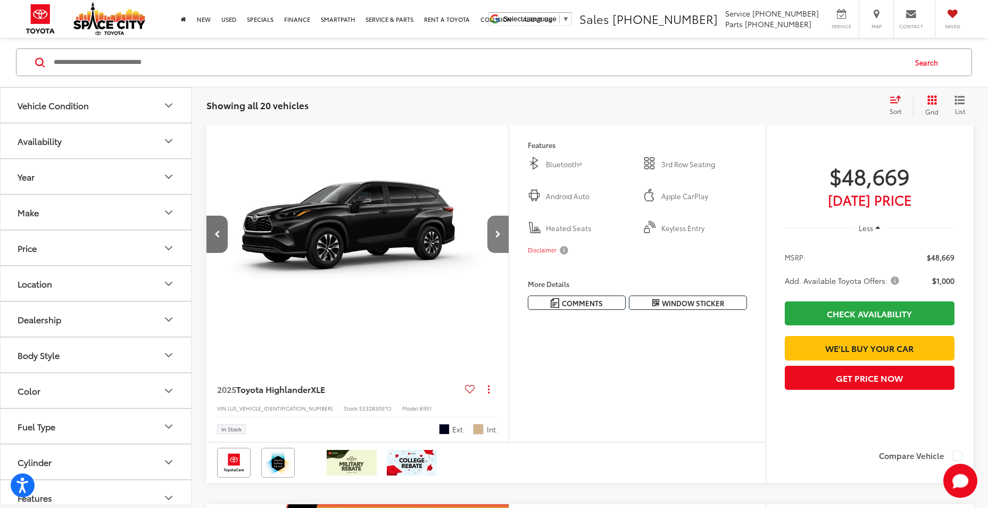
click at [503, 253] on button "Next image" at bounding box center [497, 233] width 21 height 37
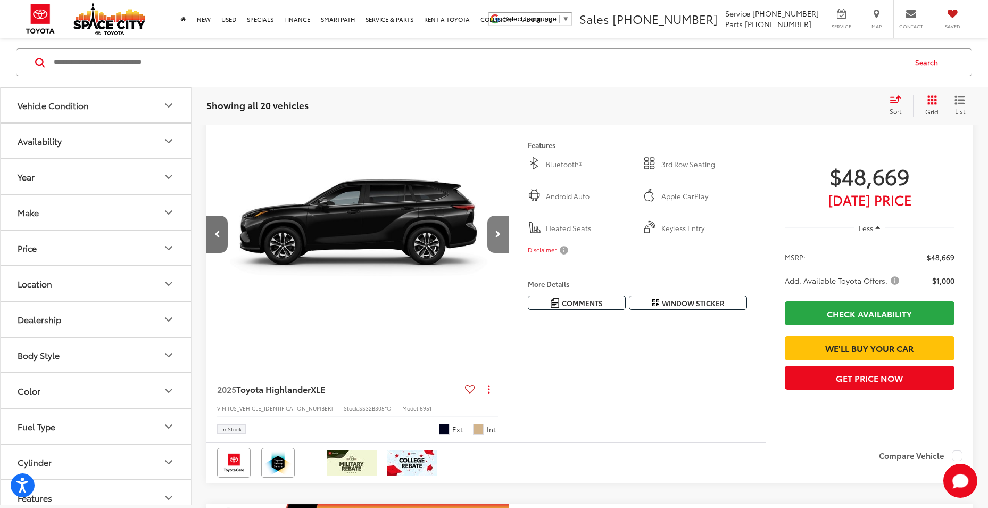
click at [503, 253] on button "Next image" at bounding box center [497, 233] width 21 height 37
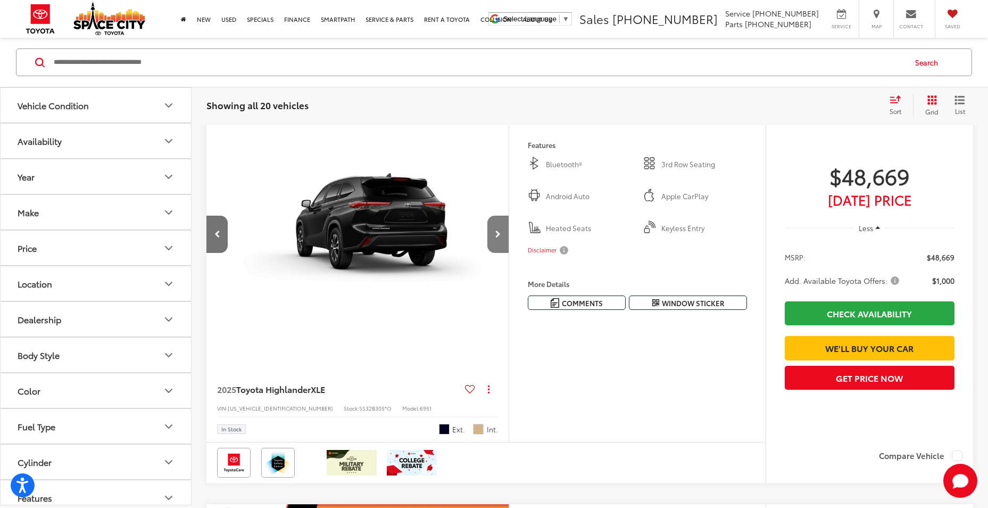
click at [503, 253] on button "Next image" at bounding box center [497, 233] width 21 height 37
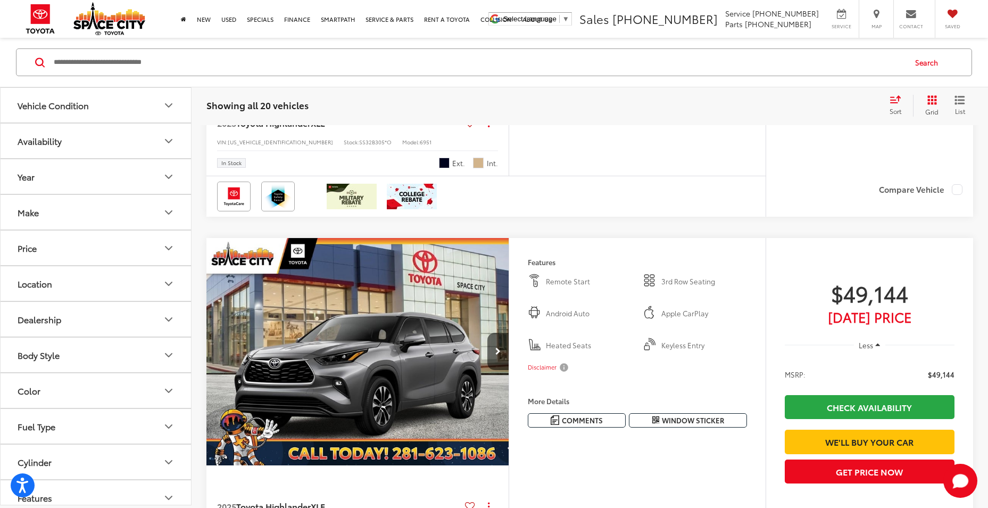
scroll to position [2448, 0]
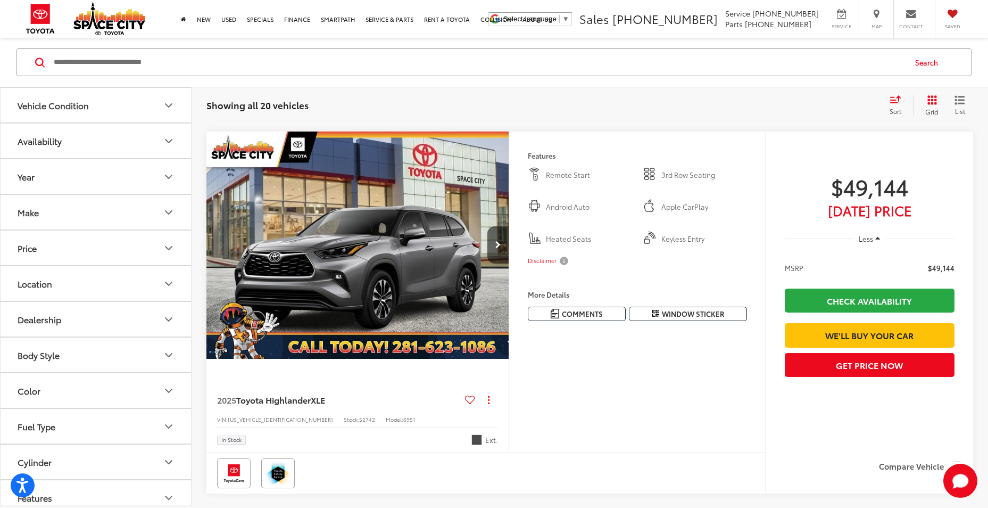
click at [514, 310] on div "Features Remote Start 3rd Row Seating Android Auto Apple CarPlay Heated Seats K…" at bounding box center [637, 234] width 256 height 206
click at [502, 263] on button "Next image" at bounding box center [497, 244] width 21 height 37
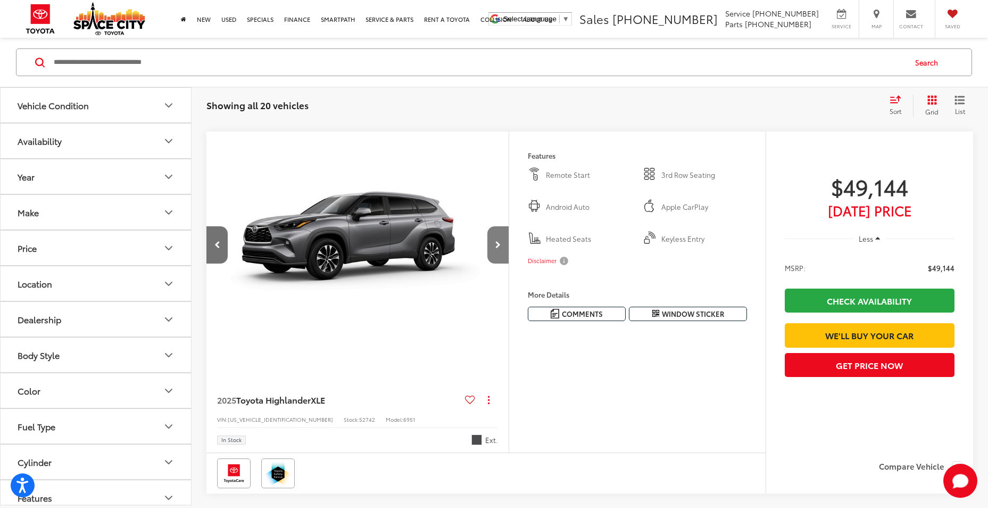
click at [499, 248] on icon "Next image" at bounding box center [497, 244] width 5 height 7
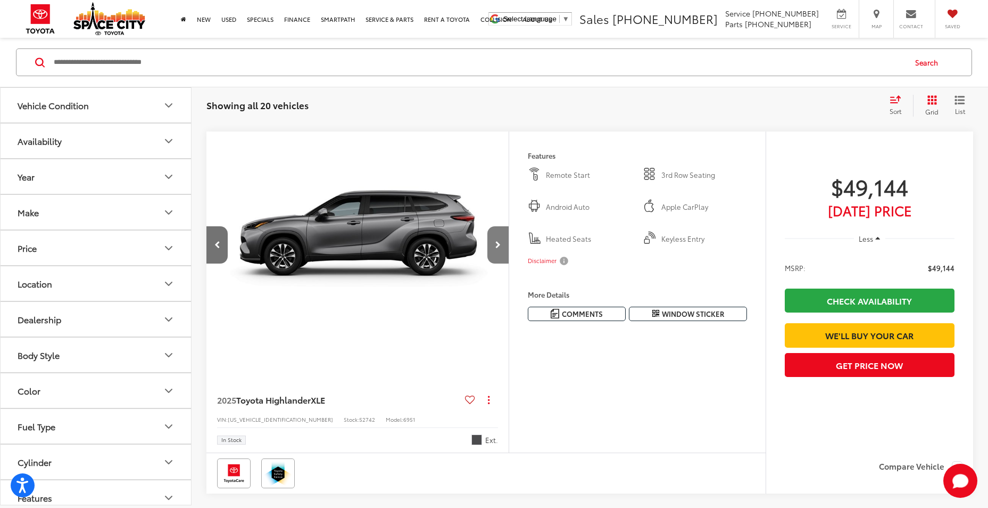
click at [498, 248] on icon "Next image" at bounding box center [497, 244] width 5 height 7
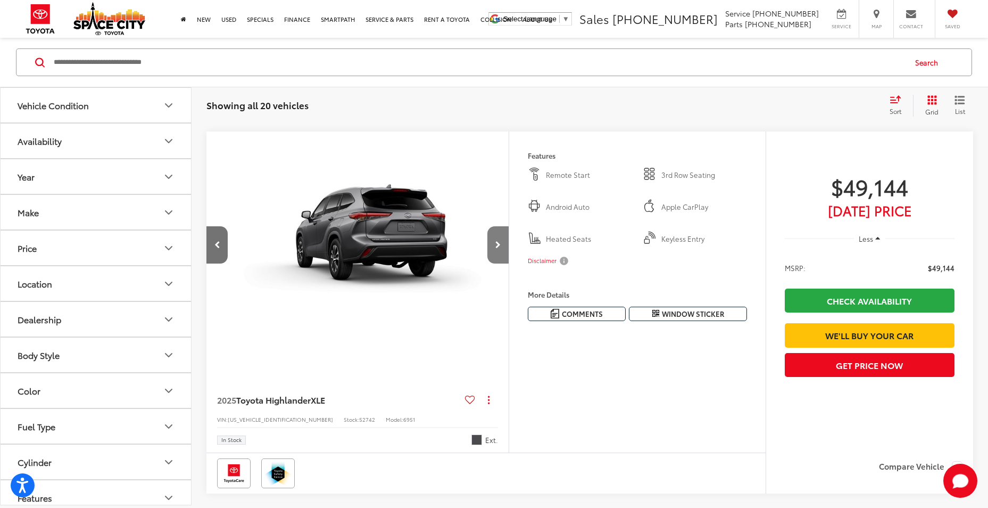
click at [498, 248] on icon "Next image" at bounding box center [497, 244] width 5 height 7
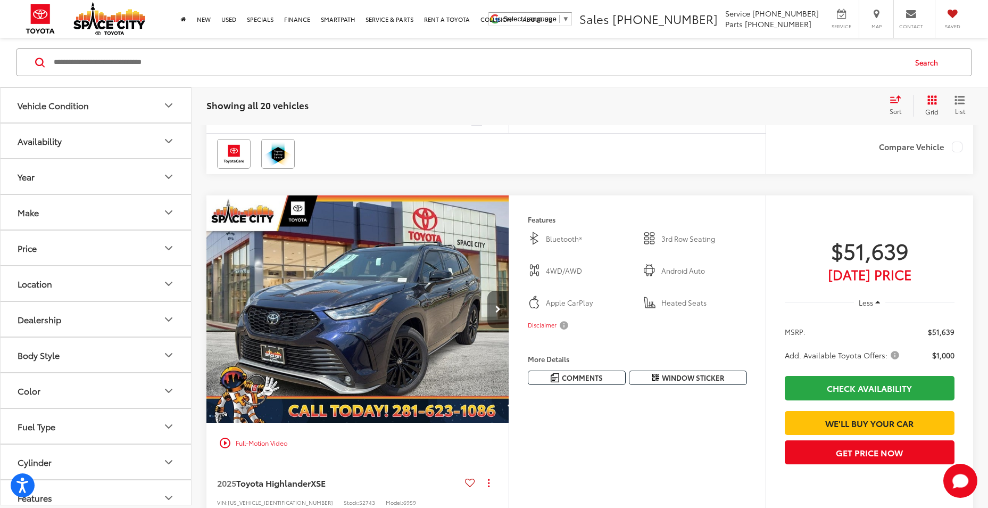
scroll to position [2820, 0]
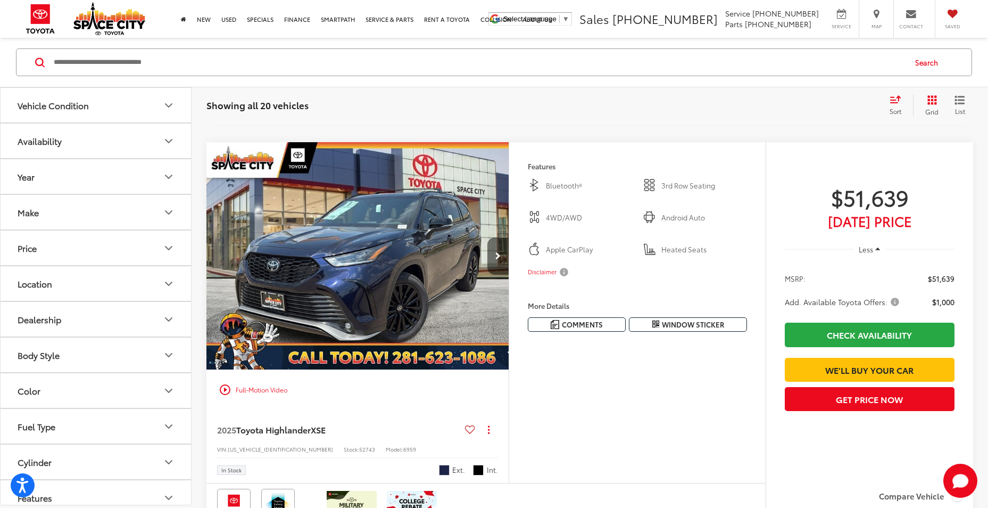
click at [495, 260] on icon "Next image" at bounding box center [497, 255] width 5 height 7
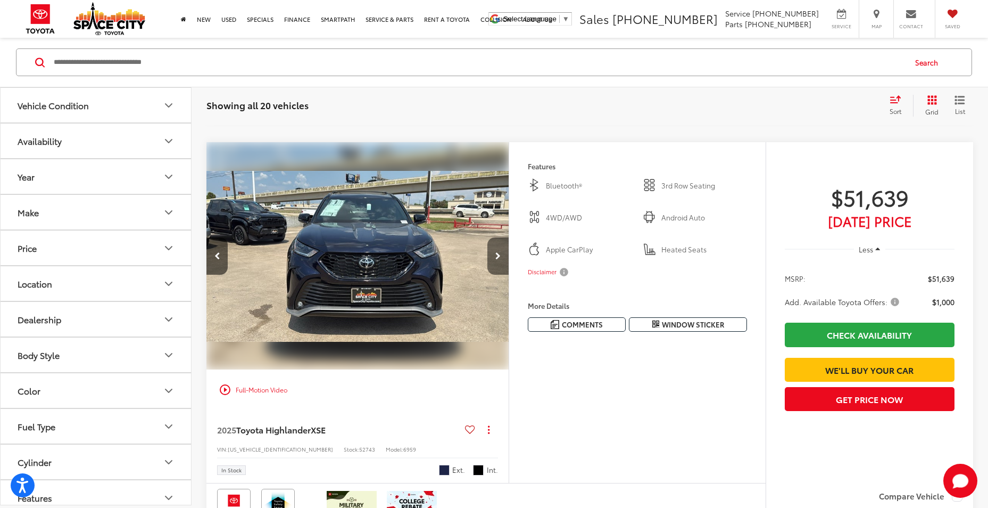
click at [495, 260] on icon "Next image" at bounding box center [497, 255] width 5 height 7
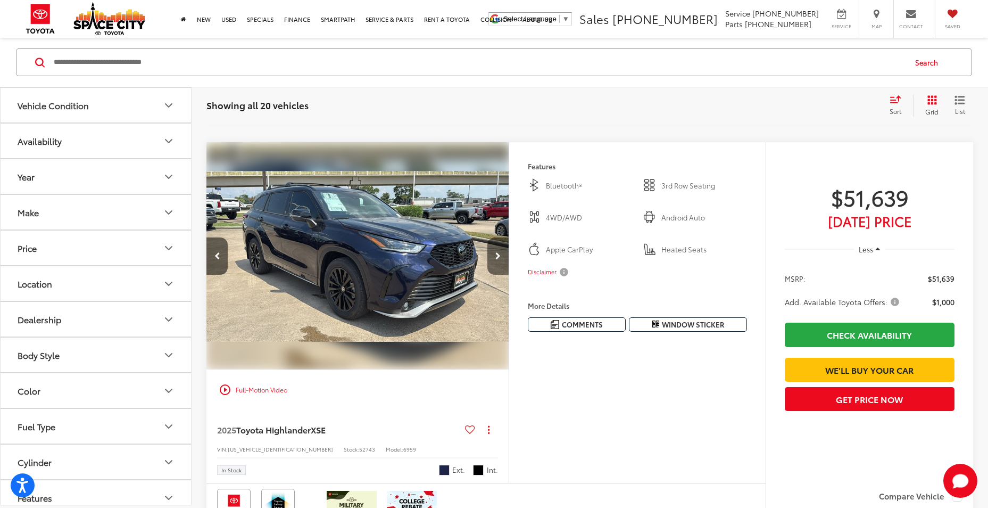
click at [495, 260] on icon "Next image" at bounding box center [497, 255] width 5 height 7
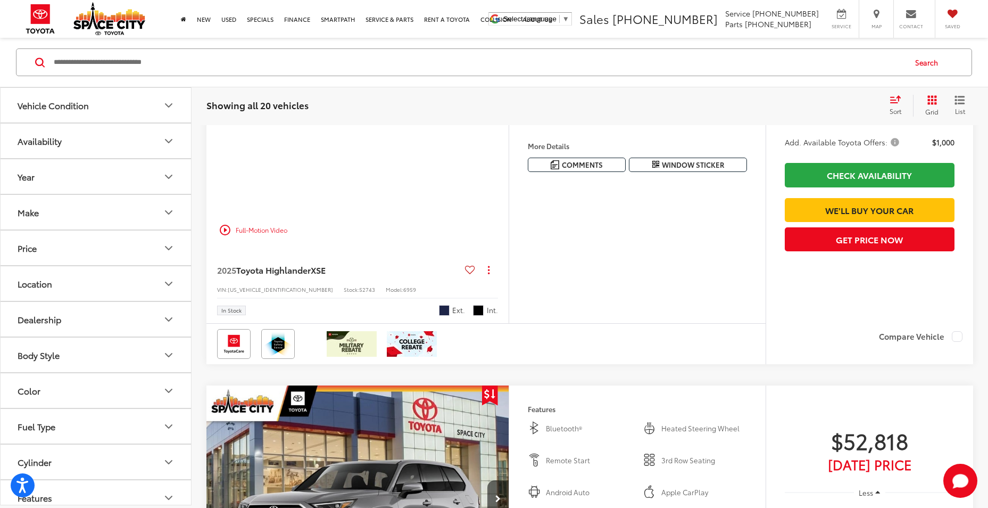
scroll to position [2873, 0]
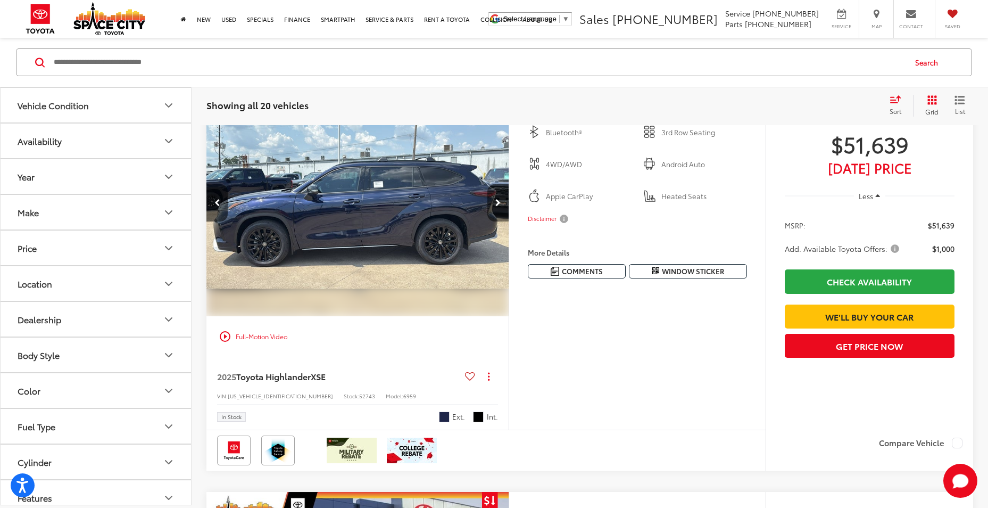
click at [500, 206] on icon "Next image" at bounding box center [497, 202] width 5 height 7
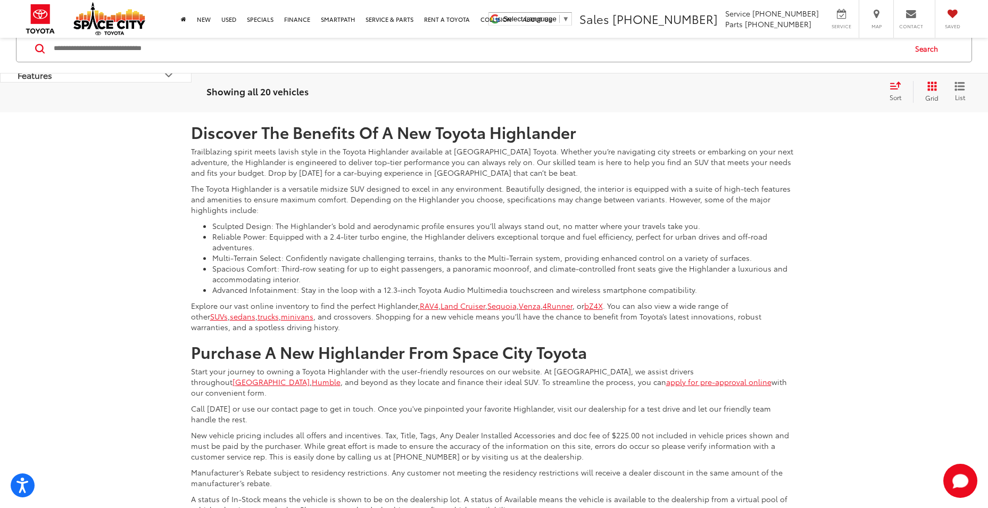
scroll to position [4629, 0]
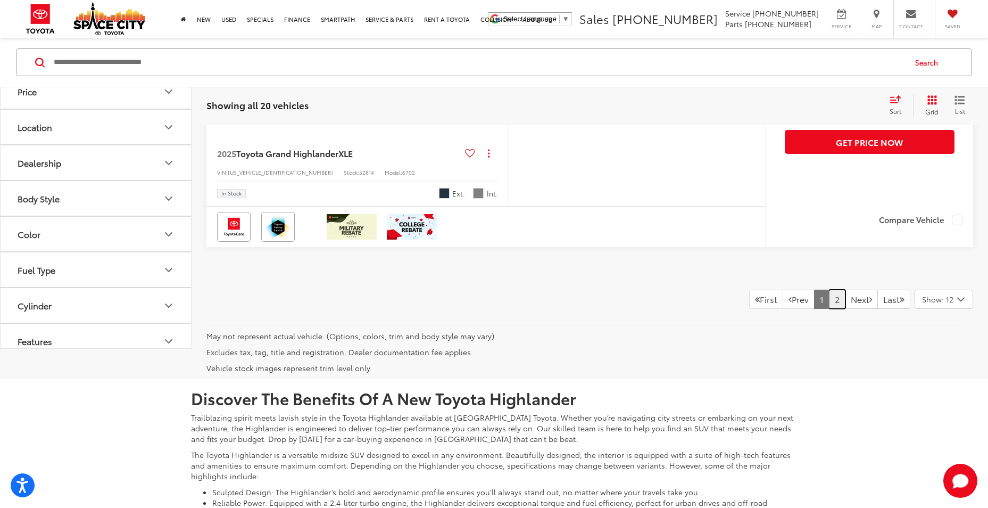
click at [829, 309] on link "2" at bounding box center [837, 298] width 16 height 19
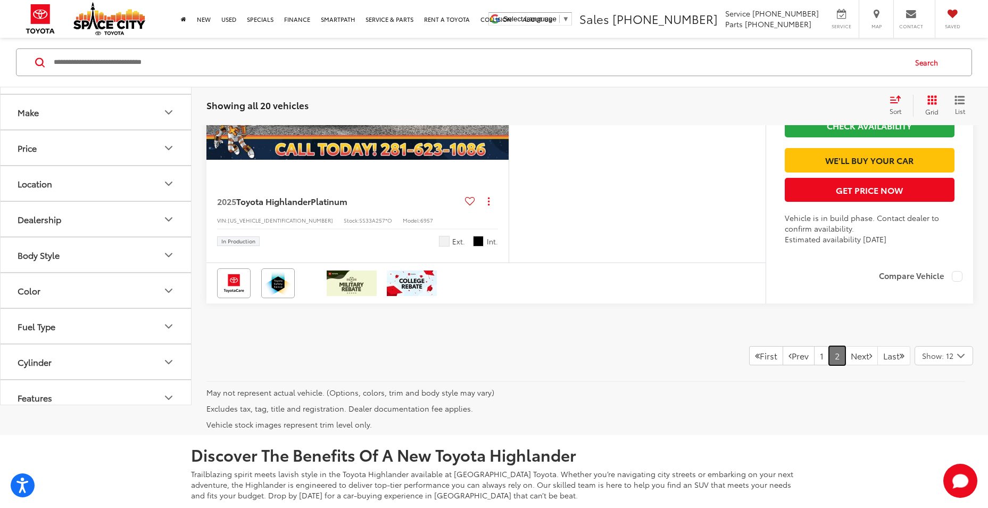
scroll to position [3434, 0]
